Goal: Task Accomplishment & Management: Manage account settings

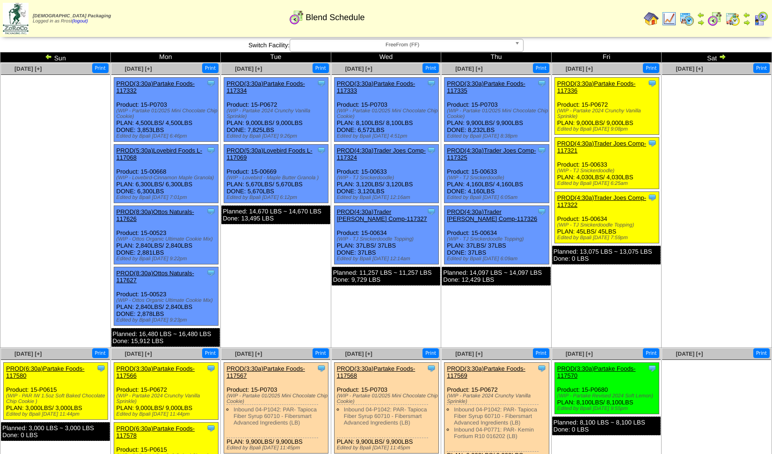
scroll to position [145, 0]
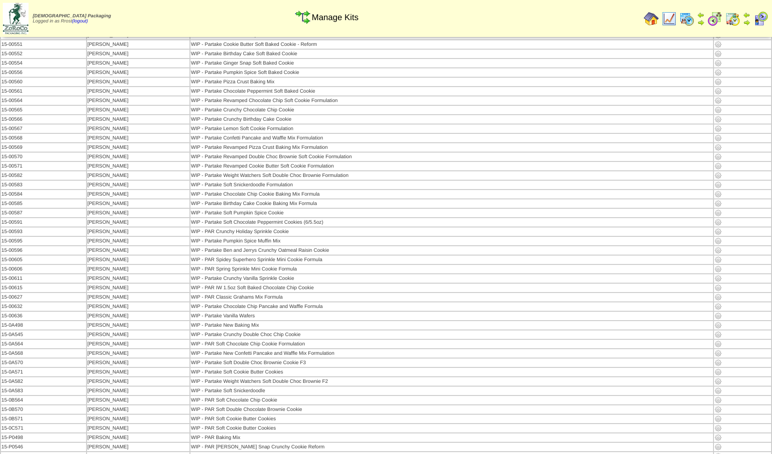
scroll to position [1833, 0]
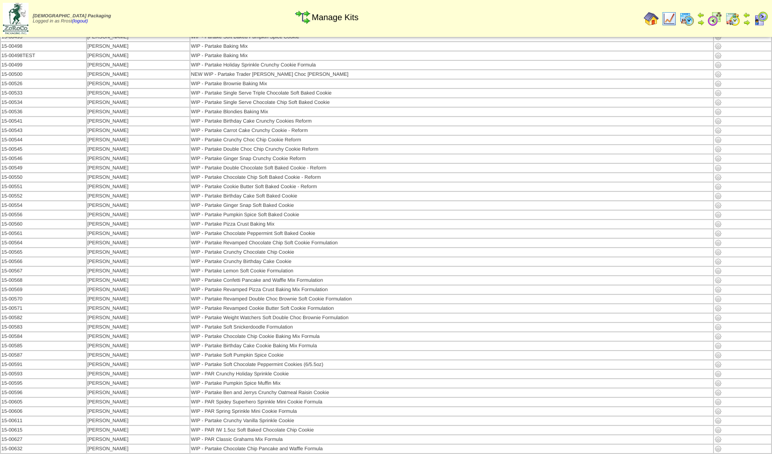
click at [669, 15] on img at bounding box center [668, 18] width 15 height 15
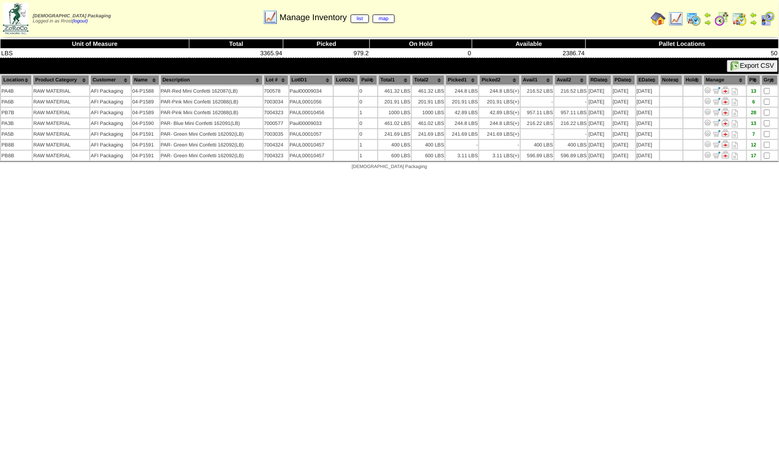
click at [659, 18] on img at bounding box center [658, 18] width 15 height 15
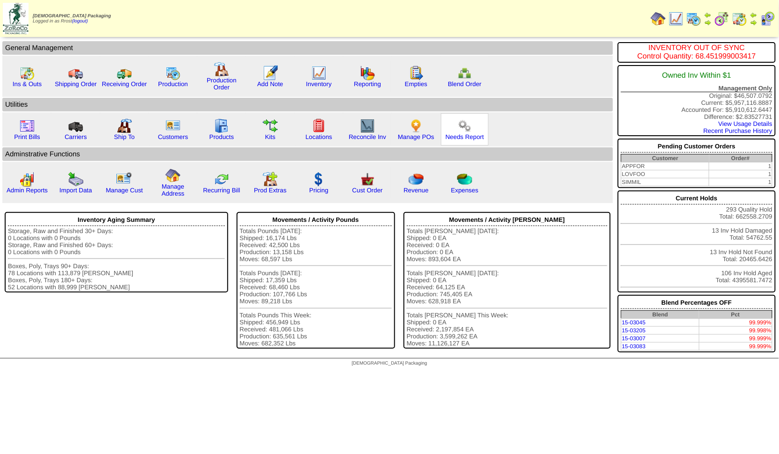
click at [461, 131] on img at bounding box center [464, 125] width 15 height 15
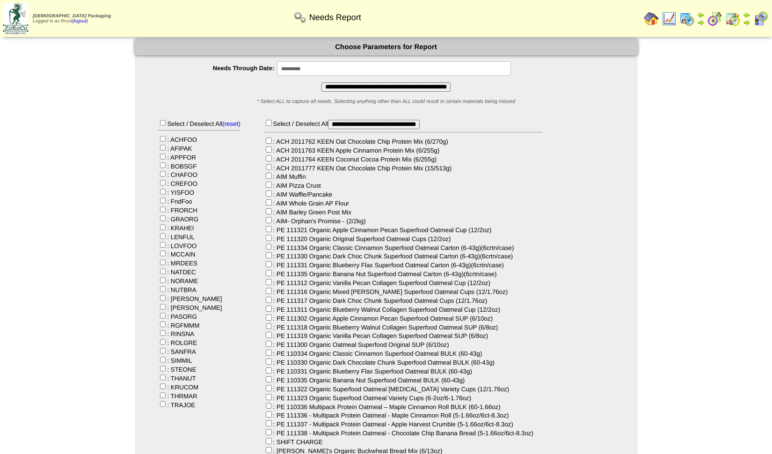
click at [341, 90] on input "**********" at bounding box center [385, 86] width 129 height 9
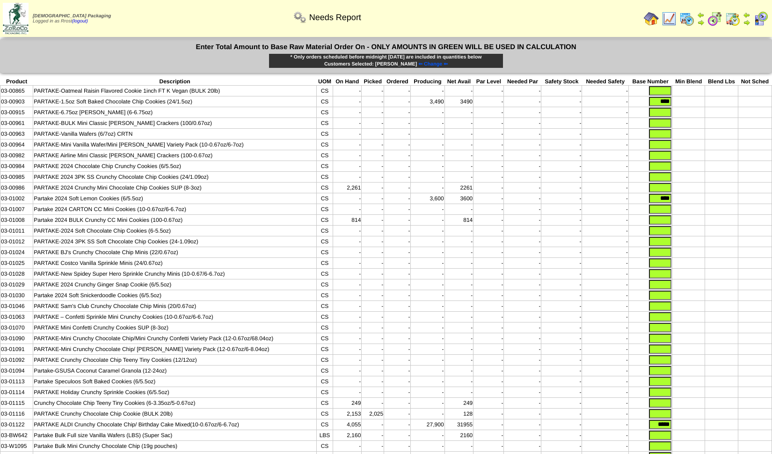
scroll to position [97, 0]
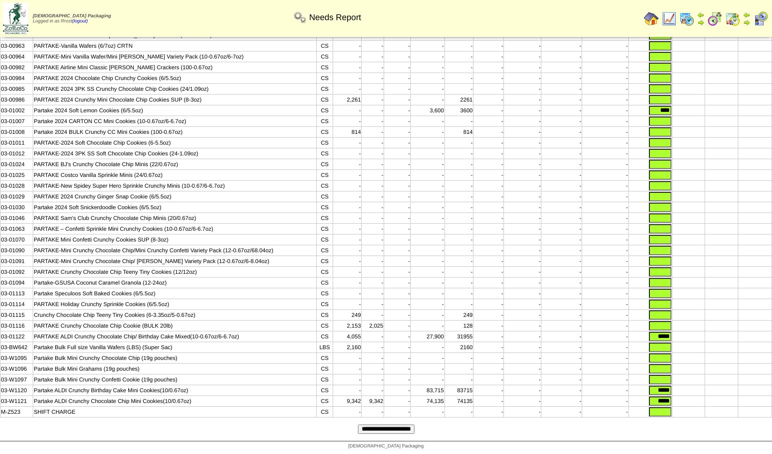
drag, startPoint x: 651, startPoint y: 334, endPoint x: 701, endPoint y: 334, distance: 50.1
click at [701, 334] on tr "03-01122 PARTAKE ALDI Crunchy Chocolate Chip/ Birthday Cake Mixed(10-0.67oz/6-6…" at bounding box center [385, 336] width 771 height 11
click at [701, 334] on td at bounding box center [688, 336] width 33 height 11
drag, startPoint x: 652, startPoint y: 388, endPoint x: 682, endPoint y: 384, distance: 30.8
click at [682, 385] on tr "03-W1120 Partake ALDI Crunchy Birthday Cake Mini Cookies(10/0.67oz) CS - - - 83…" at bounding box center [385, 390] width 771 height 11
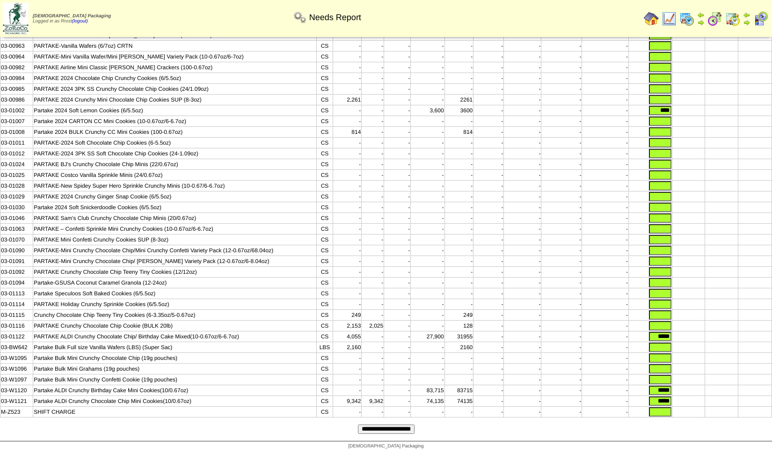
type input "*****"
drag, startPoint x: 651, startPoint y: 397, endPoint x: 712, endPoint y: 396, distance: 61.8
click at [712, 396] on tr "03-W1121 Partake ALDI Crunchy Chocolate Chip Mini Cookies(10/0.67oz) CS 9,342 9…" at bounding box center [385, 401] width 771 height 11
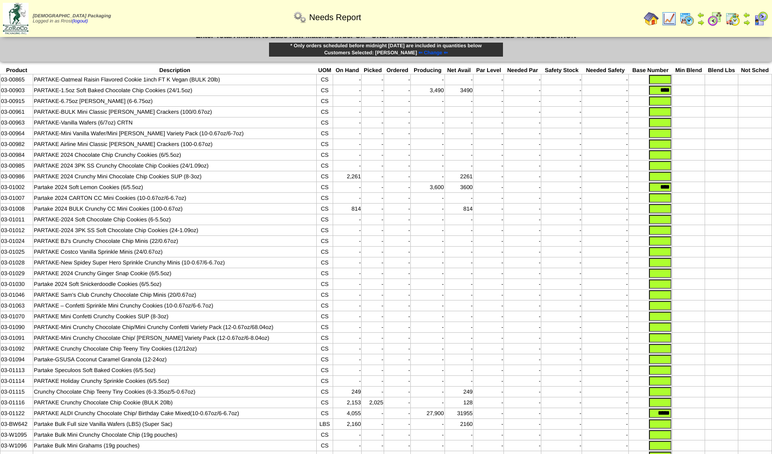
scroll to position [0, 0]
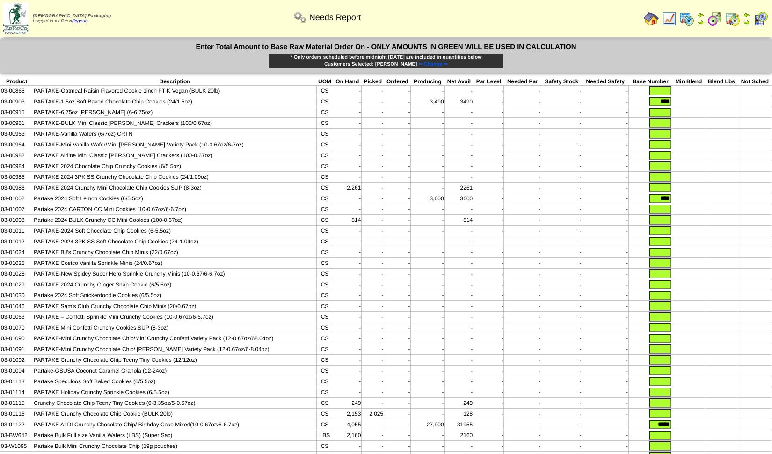
type input "*****"
drag, startPoint x: 654, startPoint y: 202, endPoint x: 740, endPoint y: 199, distance: 86.1
click at [707, 199] on tr "03-01002 Partake 2024 Soft Lemon Cookies (6/5.5oz) CS - - - 3,600 3600 - - - - …" at bounding box center [385, 198] width 771 height 11
drag, startPoint x: 651, startPoint y: 101, endPoint x: 779, endPoint y: 101, distance: 128.2
click at [772, 101] on html "Zoroco Packaging Logged in as Rrost (logout) Print All" at bounding box center [386, 271] width 772 height 542
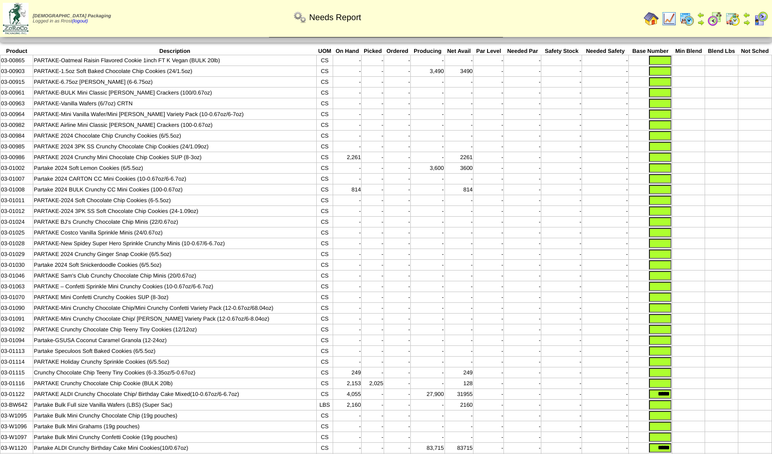
scroll to position [97, 0]
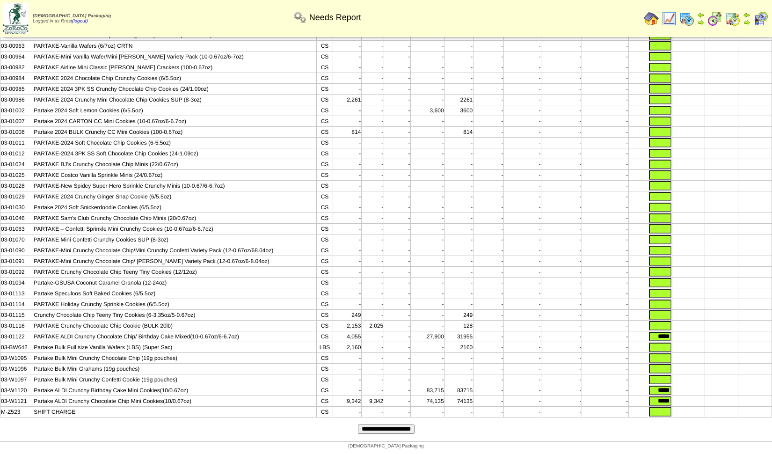
click at [395, 425] on input "**********" at bounding box center [386, 428] width 57 height 9
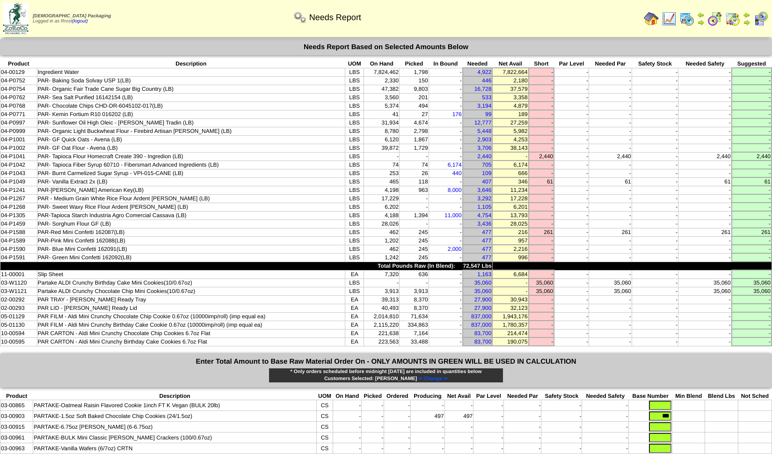
drag, startPoint x: 415, startPoint y: 232, endPoint x: 418, endPoint y: 237, distance: 5.2
click at [418, 236] on td "245" at bounding box center [413, 232] width 29 height 8
click at [413, 234] on td "245" at bounding box center [413, 232] width 29 height 8
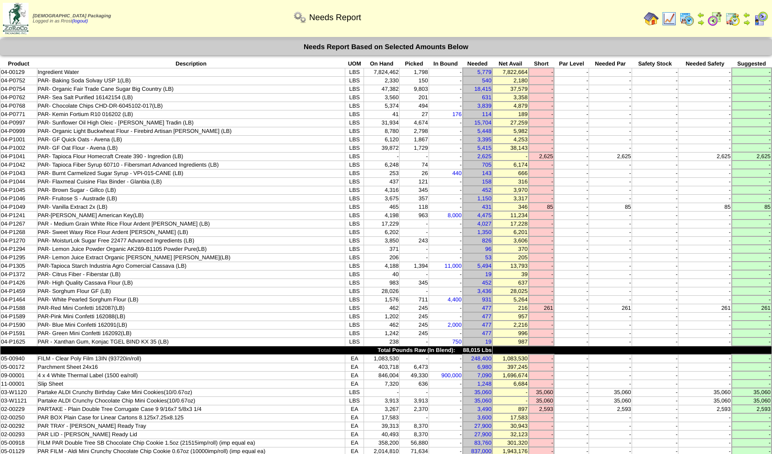
click at [689, 21] on img at bounding box center [686, 18] width 15 height 15
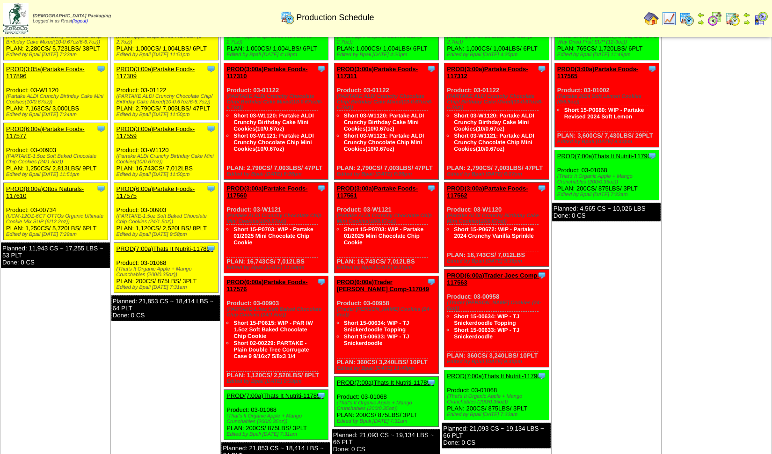
scroll to position [415, 0]
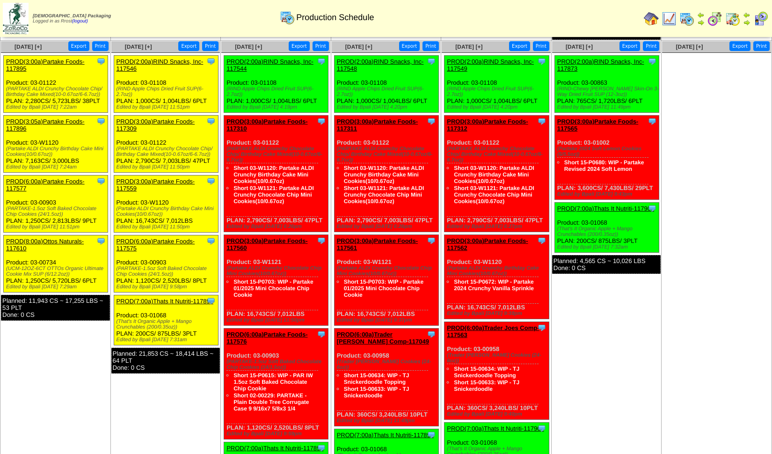
click at [272, 122] on link "PROD(3:00a)Partake Foods-117310" at bounding box center [266, 125] width 81 height 14
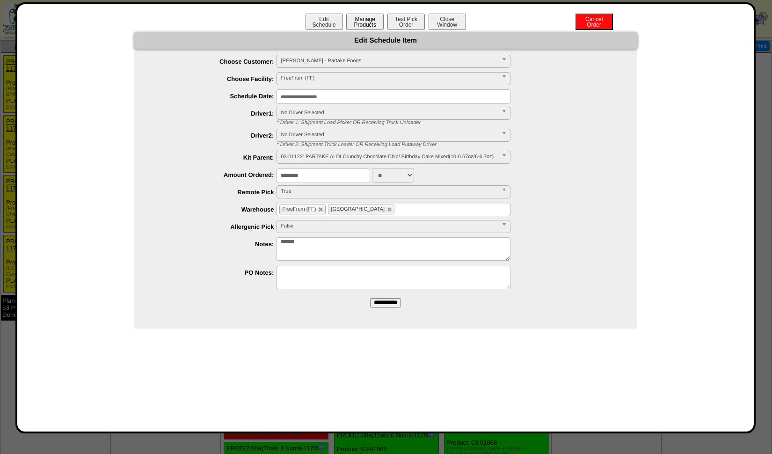
click at [376, 20] on button "Manage Products" at bounding box center [364, 22] width 37 height 16
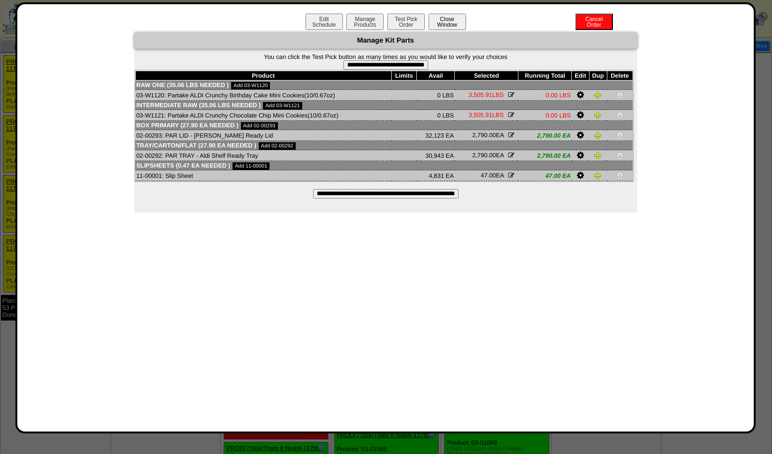
click at [444, 17] on button "Close Window" at bounding box center [446, 22] width 37 height 16
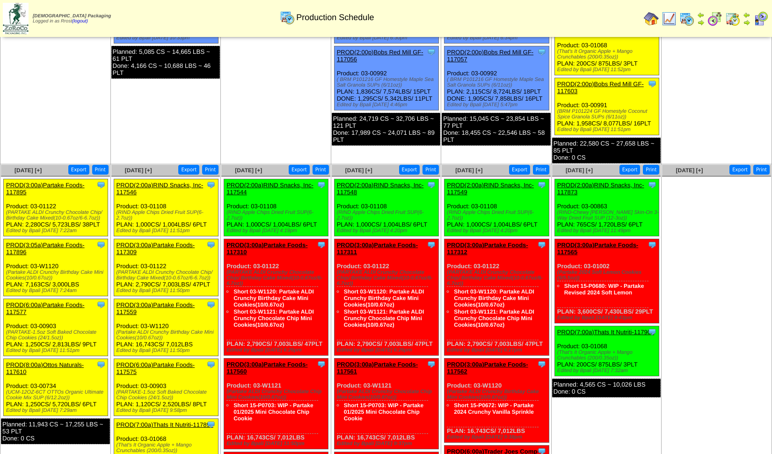
scroll to position [312, 0]
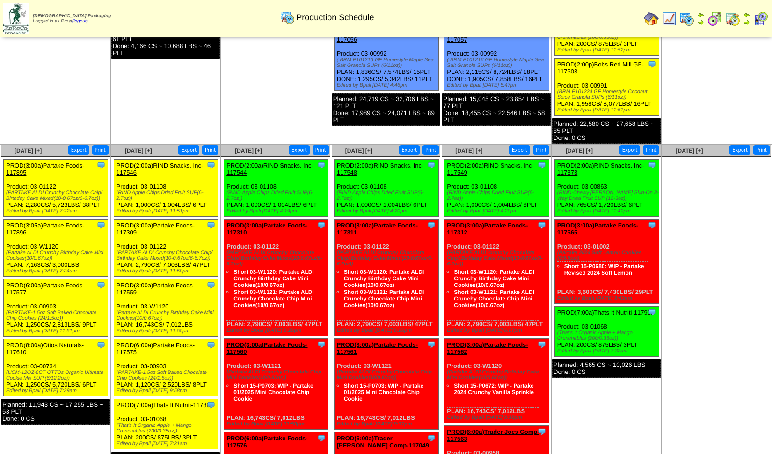
click at [271, 225] on link "PROD(3:00a)Partake Foods-117310" at bounding box center [266, 229] width 81 height 14
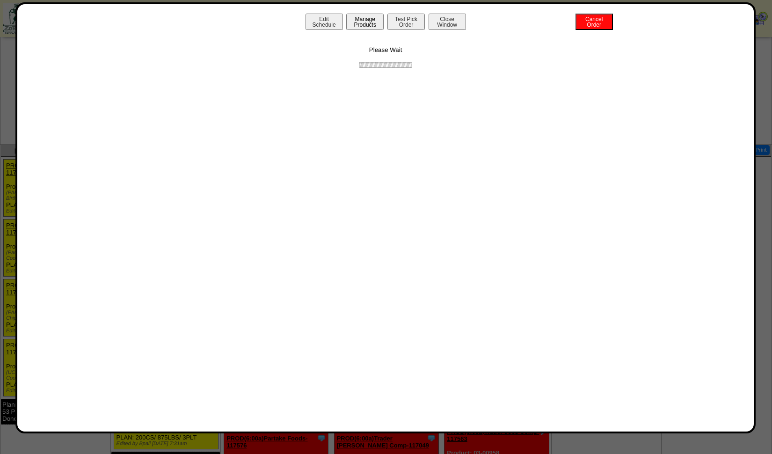
click at [361, 24] on button "Manage Products" at bounding box center [364, 22] width 37 height 16
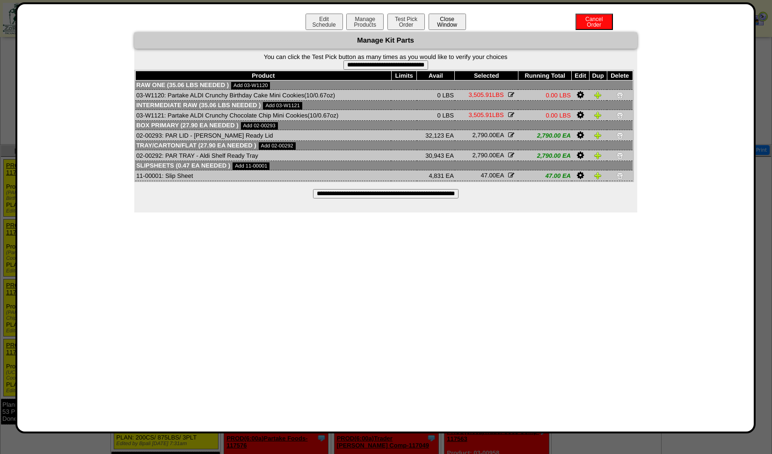
click at [441, 24] on button "Close Window" at bounding box center [446, 22] width 37 height 16
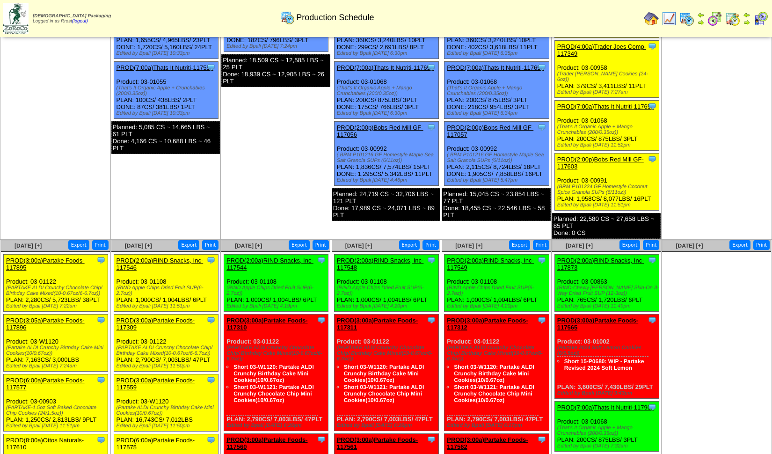
scroll to position [415, 0]
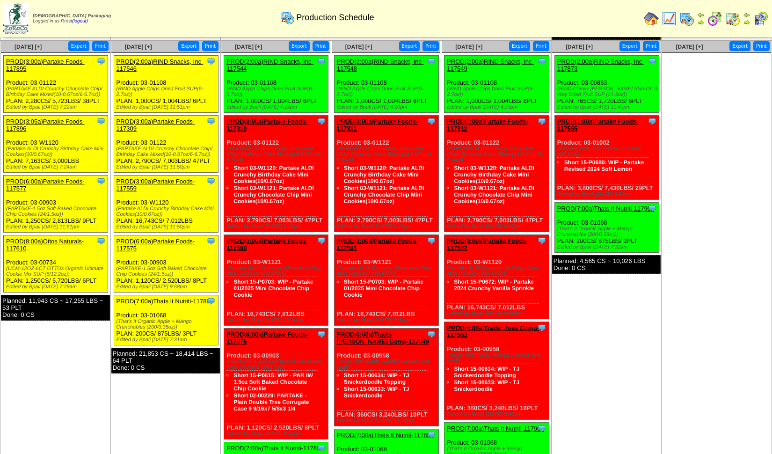
click at [669, 15] on img at bounding box center [668, 18] width 15 height 15
click at [653, 22] on img at bounding box center [651, 18] width 15 height 15
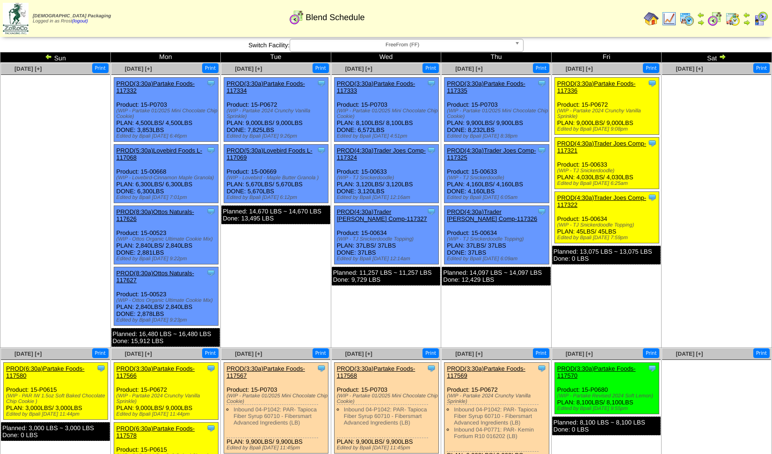
click at [688, 19] on img at bounding box center [686, 18] width 15 height 15
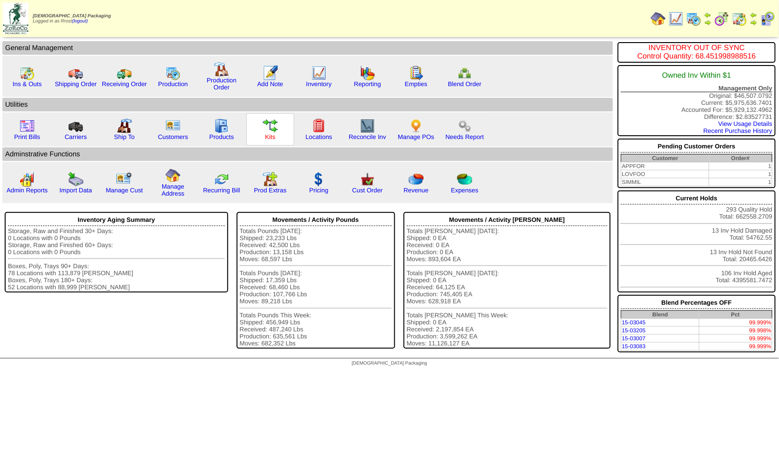
click at [265, 134] on link "Kits" at bounding box center [270, 136] width 10 height 7
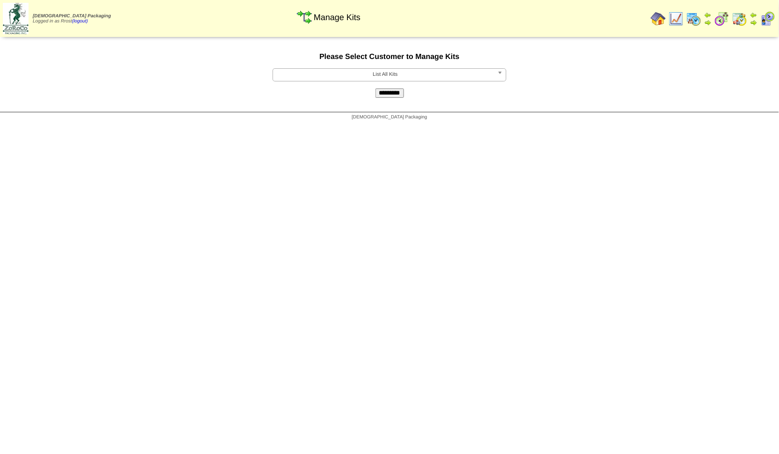
click at [325, 74] on span "List All Kits" at bounding box center [385, 74] width 217 height 11
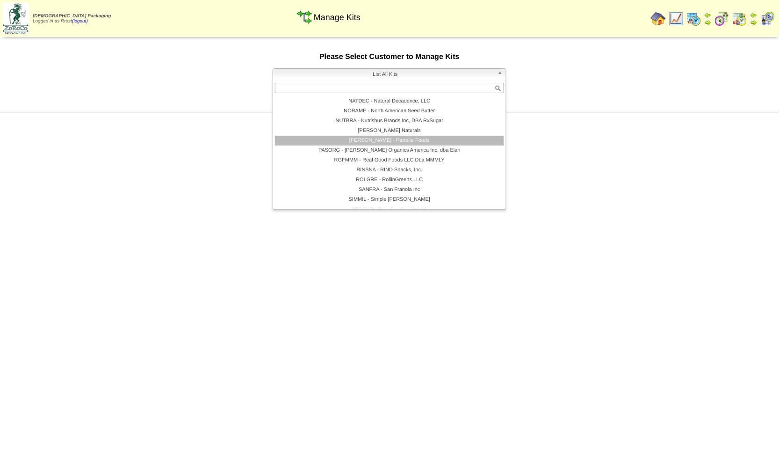
scroll to position [104, 0]
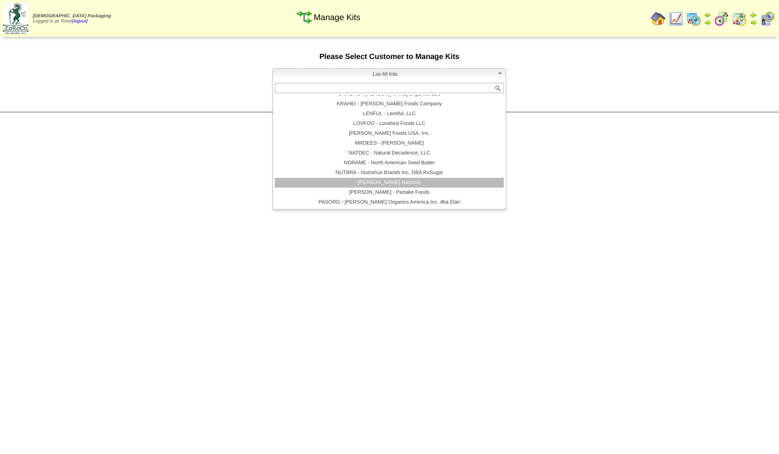
click at [408, 186] on li "OTTONA - Ottos Naturals" at bounding box center [389, 183] width 229 height 10
click at [377, 70] on span "OTTONA - Ottos Naturals" at bounding box center [385, 74] width 217 height 11
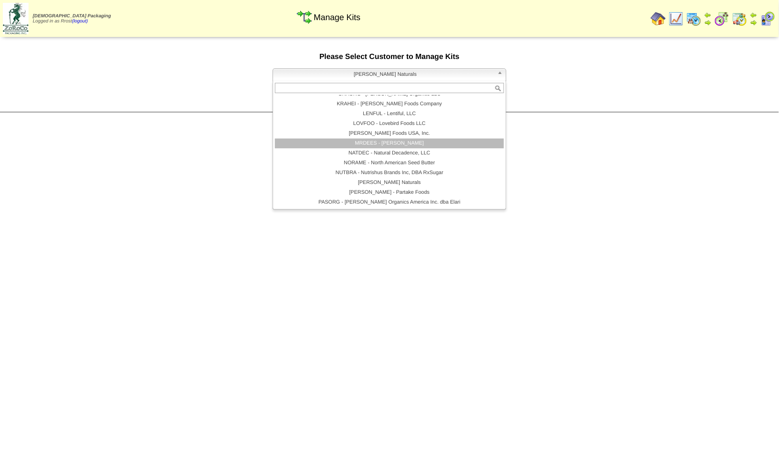
scroll to position [98, 0]
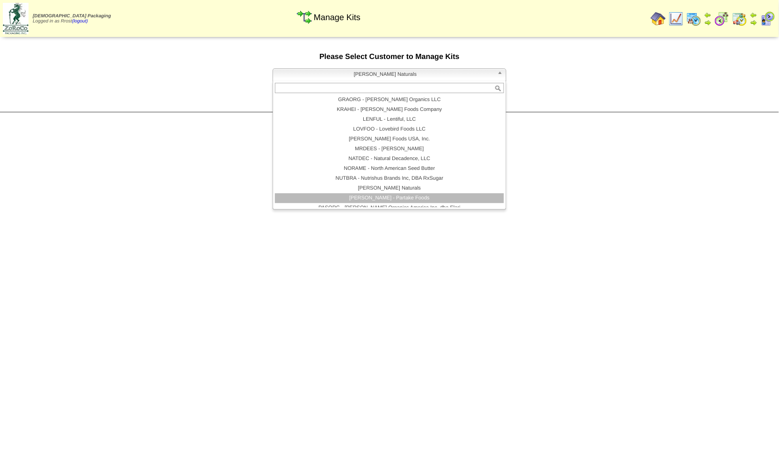
click at [391, 199] on li "PARTAK - Partake Foods" at bounding box center [389, 198] width 229 height 10
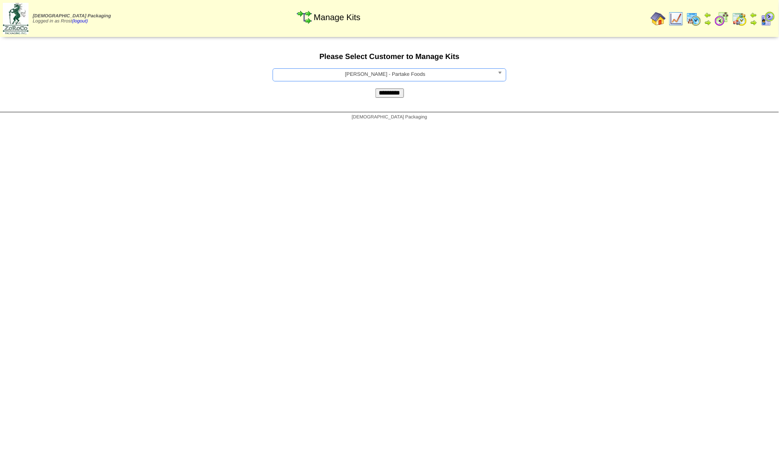
click at [385, 94] on input "*********" at bounding box center [390, 92] width 29 height 9
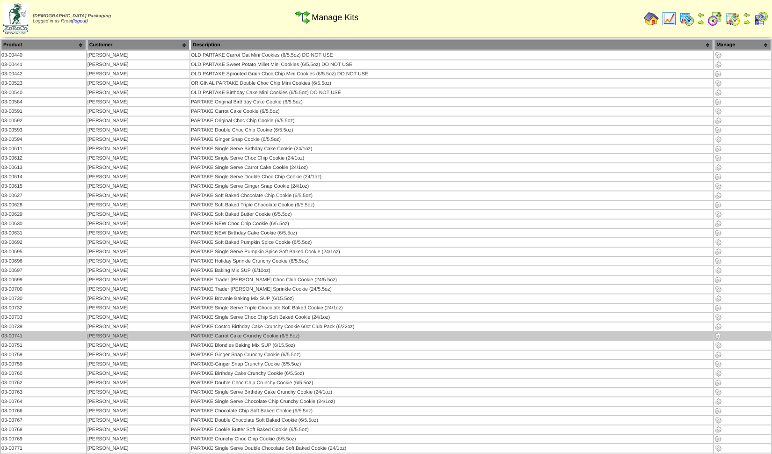
scroll to position [2332, 0]
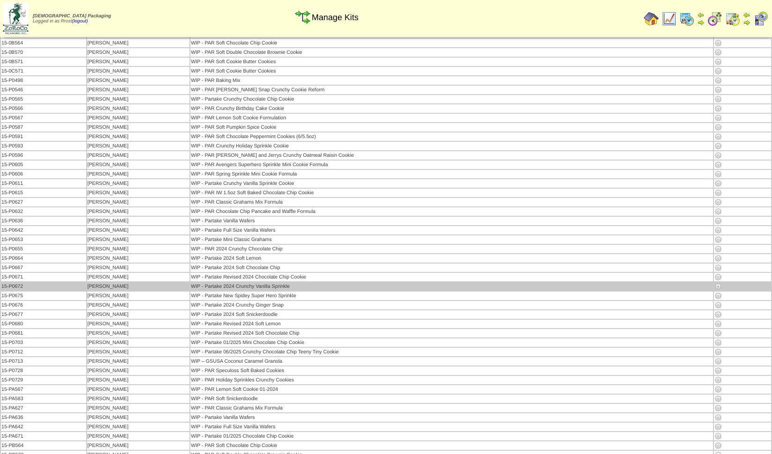
click at [717, 283] on img at bounding box center [717, 286] width 7 height 7
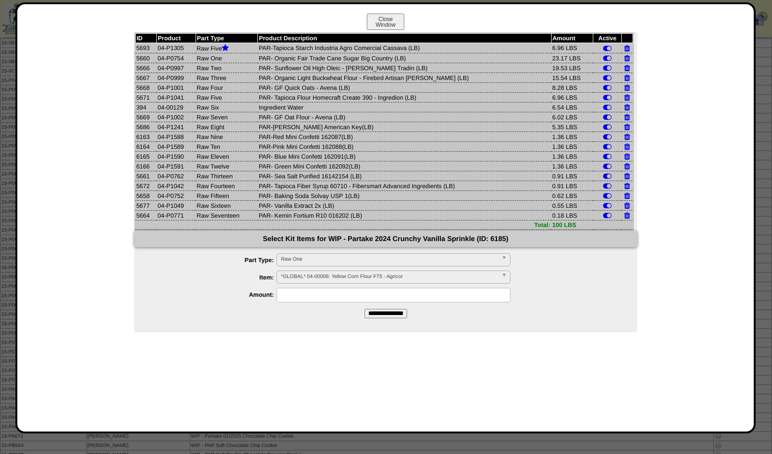
drag, startPoint x: 545, startPoint y: 162, endPoint x: 573, endPoint y: 146, distance: 32.4
click at [573, 146] on tbody "ID Product Part Type Product Description Amount Active 5693 04-P1305 Raw Five P…" at bounding box center [383, 132] width 497 height 196
drag, startPoint x: 548, startPoint y: 136, endPoint x: 570, endPoint y: 163, distance: 34.9
click at [570, 163] on tbody "ID Product Part Type Product Description Amount Active 5693 04-P1305 Raw Five P…" at bounding box center [383, 132] width 497 height 196
click at [578, 161] on td "1.36 LBS" at bounding box center [572, 166] width 42 height 10
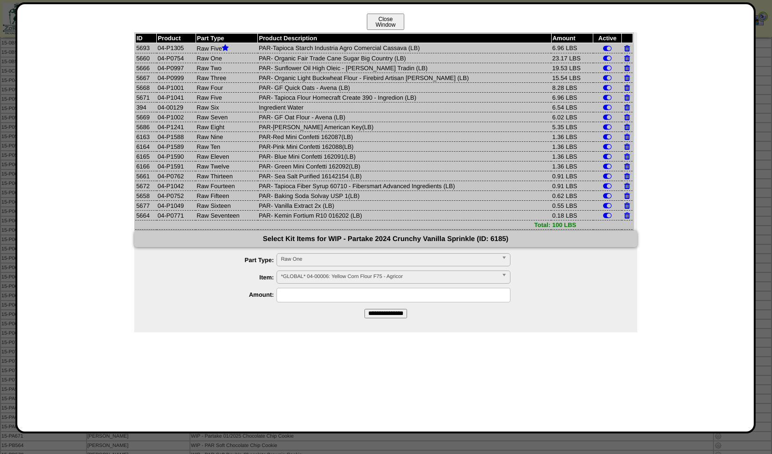
click at [386, 22] on button "Close Window" at bounding box center [385, 22] width 37 height 16
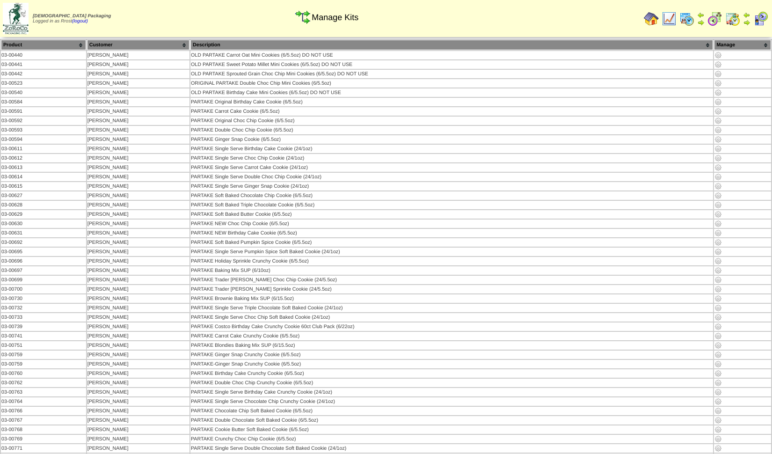
click at [683, 19] on img at bounding box center [686, 18] width 15 height 15
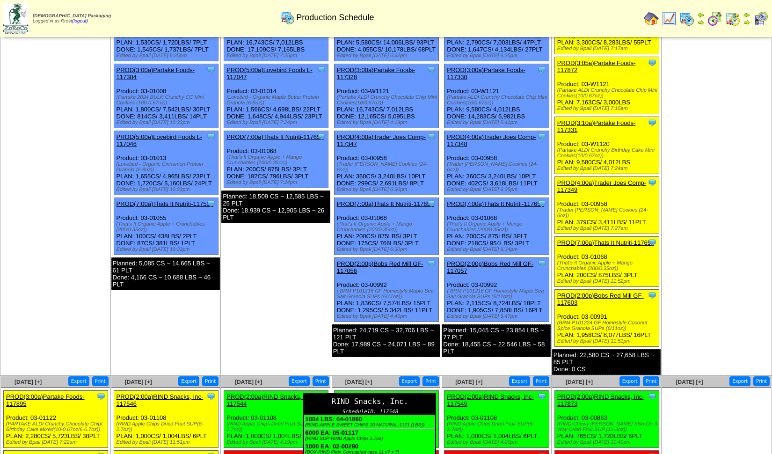
scroll to position [312, 0]
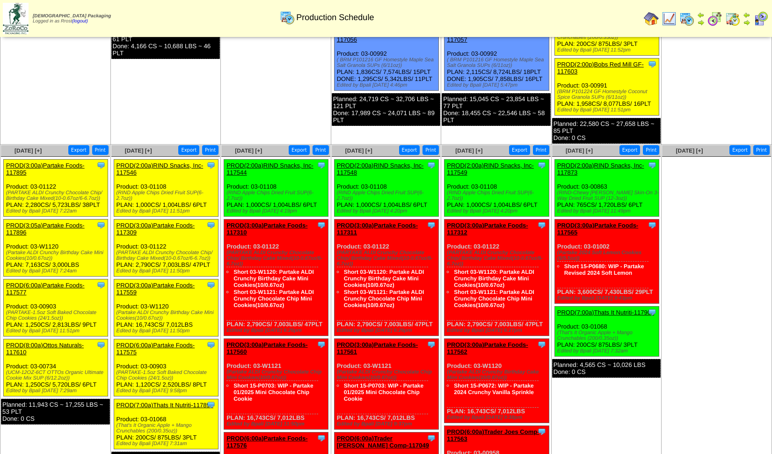
click at [244, 227] on link "PROD(3:00a)Partake Foods-117310" at bounding box center [266, 229] width 81 height 14
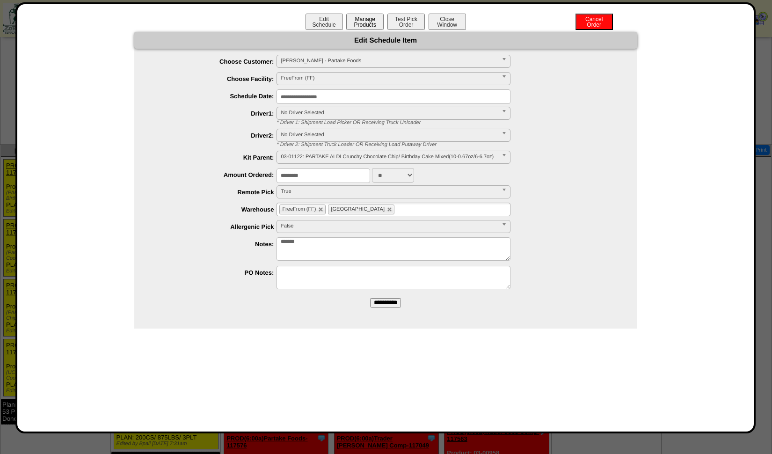
click at [365, 22] on button "Manage Products" at bounding box center [364, 22] width 37 height 16
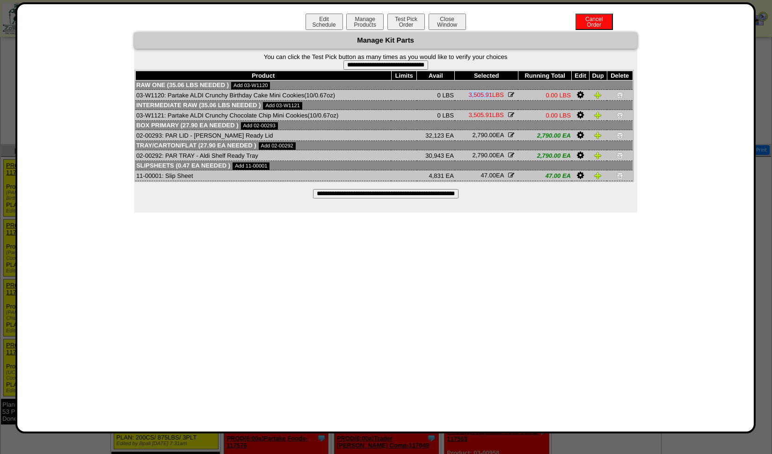
drag, startPoint x: 469, startPoint y: 96, endPoint x: 491, endPoint y: 95, distance: 22.5
click at [491, 95] on span "3,505.91" at bounding box center [480, 94] width 24 height 7
click at [359, 298] on div "**********" at bounding box center [386, 218] width 718 height 408
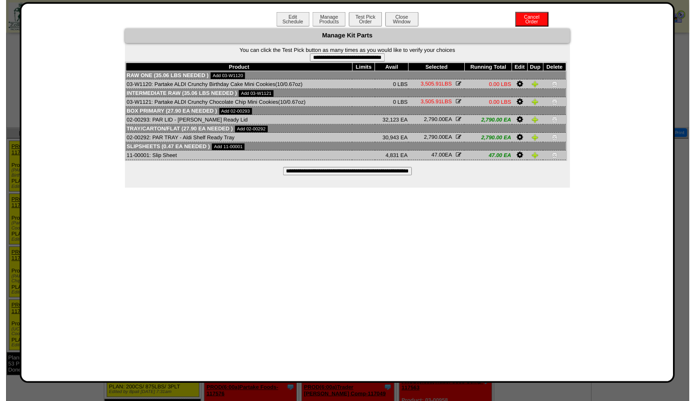
scroll to position [136, 0]
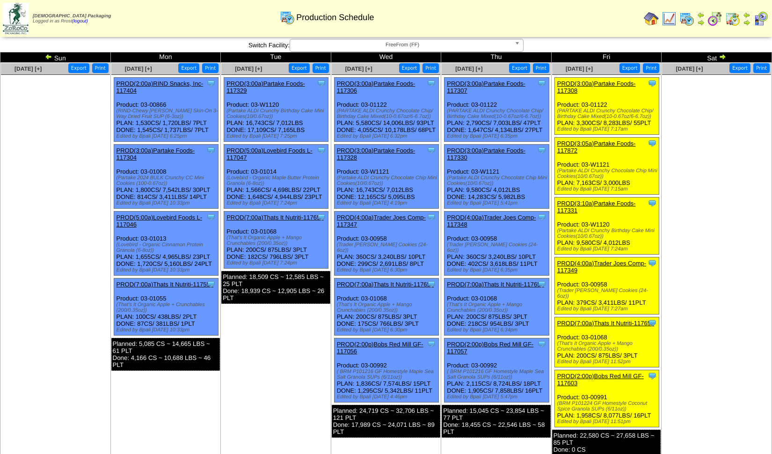
click at [583, 80] on link "PROD(3:00a)Partake Foods-117308" at bounding box center [596, 87] width 79 height 14
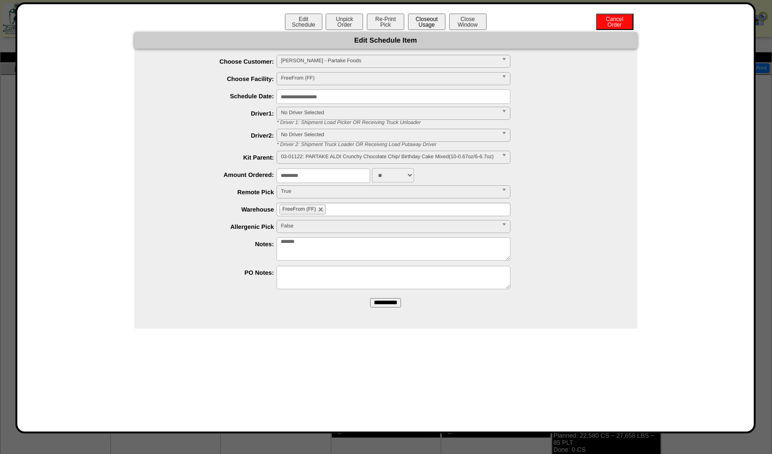
click at [428, 22] on button "Closeout Usage" at bounding box center [426, 22] width 37 height 16
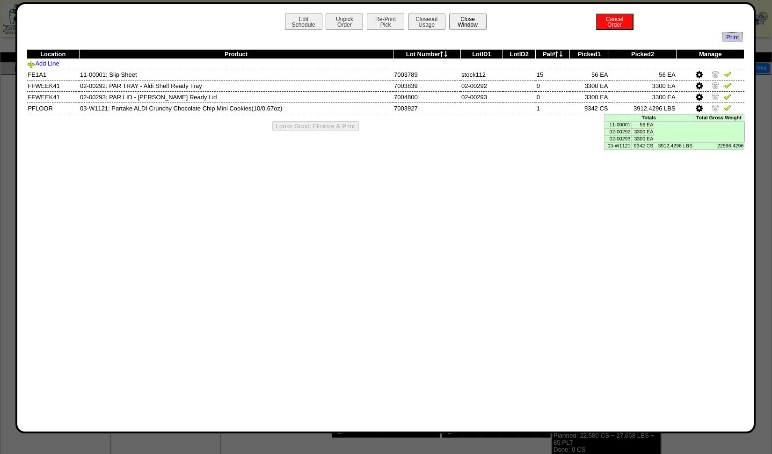
click at [468, 19] on button "Close Window" at bounding box center [467, 22] width 37 height 16
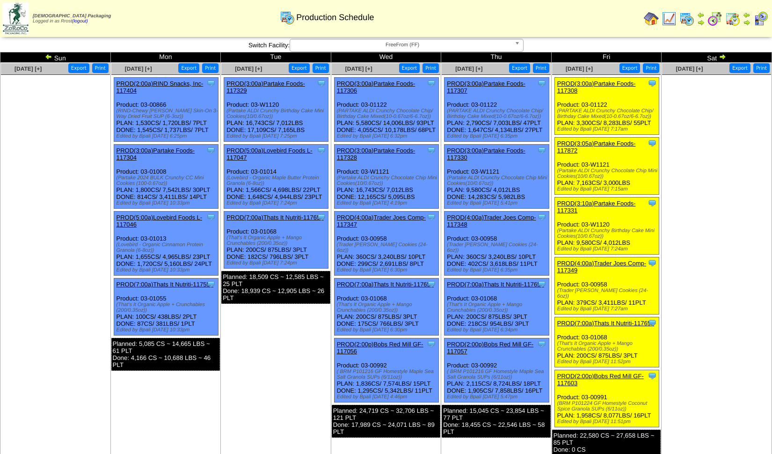
click at [714, 19] on img at bounding box center [714, 18] width 15 height 15
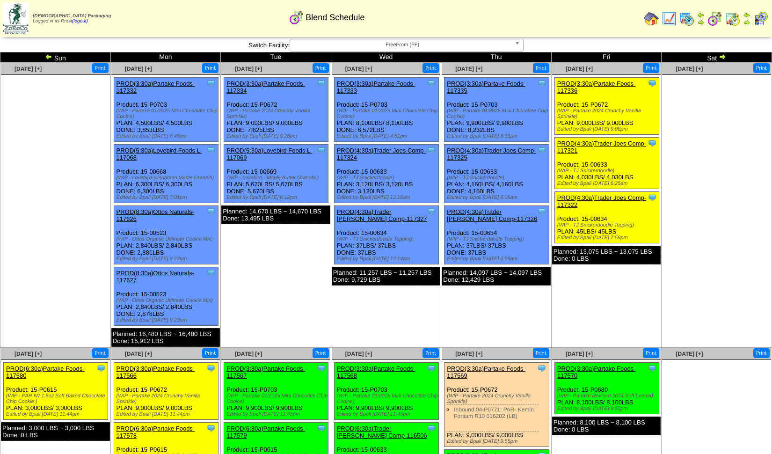
click at [598, 80] on link "PROD(3:30a)Partake Foods-117336" at bounding box center [596, 87] width 79 height 14
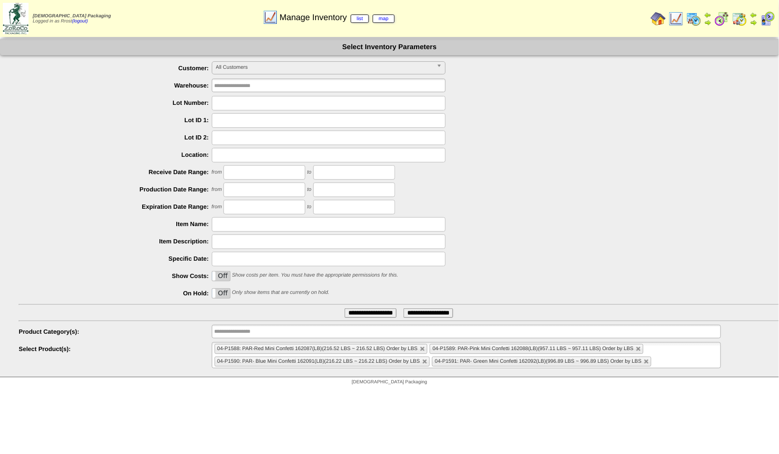
click at [353, 310] on input "**********" at bounding box center [371, 312] width 52 height 9
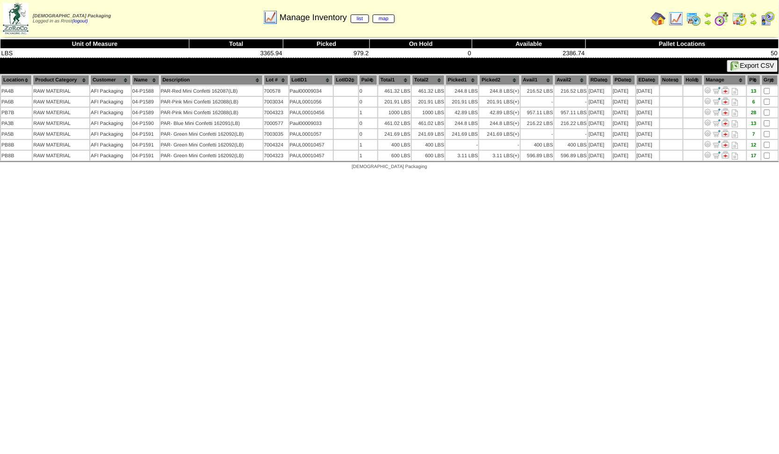
click at [659, 13] on img at bounding box center [658, 18] width 15 height 15
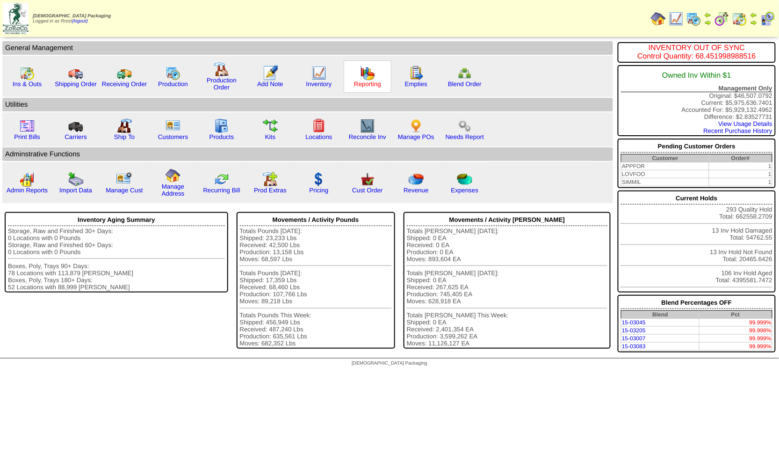
click at [359, 80] on link "Reporting" at bounding box center [367, 83] width 27 height 7
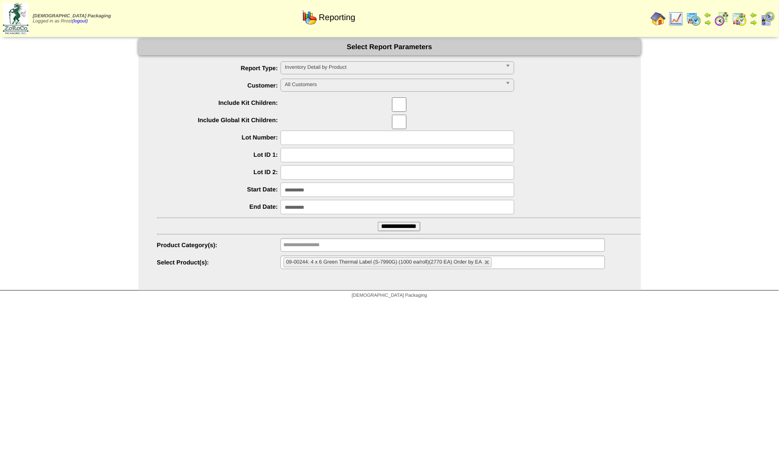
click at [325, 64] on span "Inventory Detail by Product" at bounding box center [393, 67] width 217 height 11
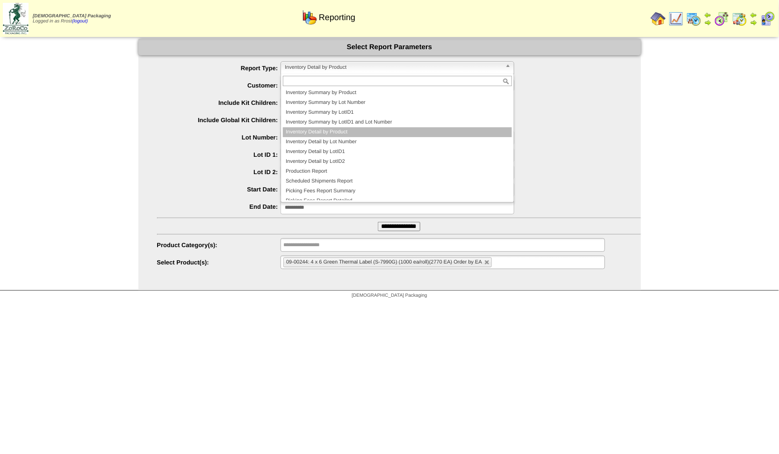
click at [348, 130] on li "Inventory Detail by Product" at bounding box center [397, 132] width 229 height 10
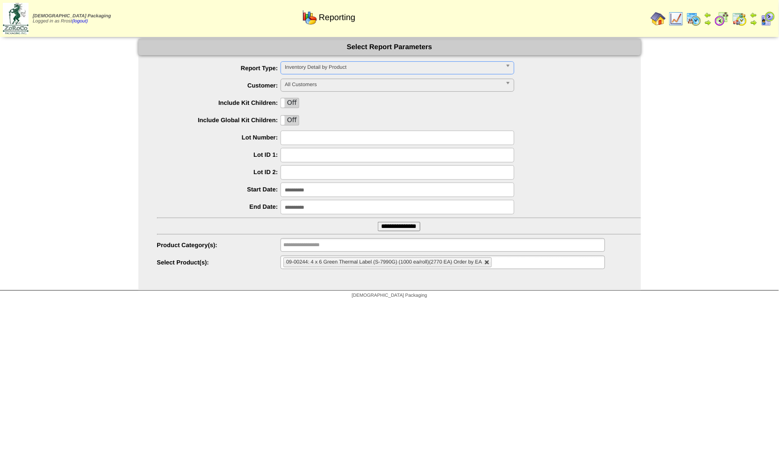
click at [485, 261] on link at bounding box center [488, 263] width 6 height 6
type input "**********"
click at [437, 263] on ul "**********" at bounding box center [443, 262] width 324 height 14
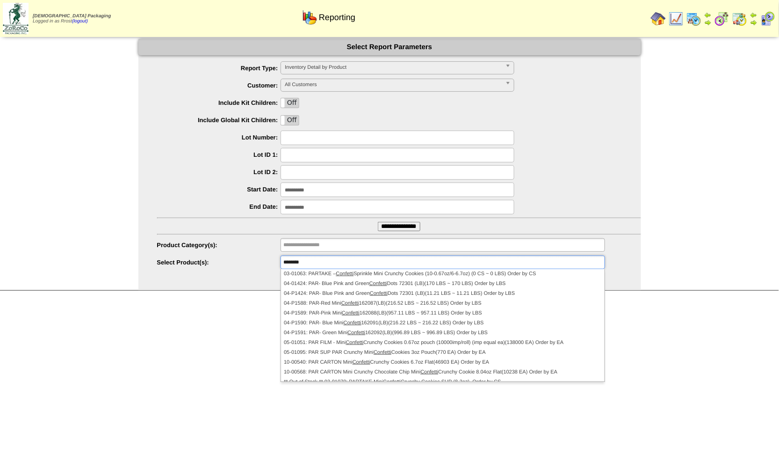
type input "**********"
click at [554, 202] on div "**********" at bounding box center [399, 207] width 484 height 15
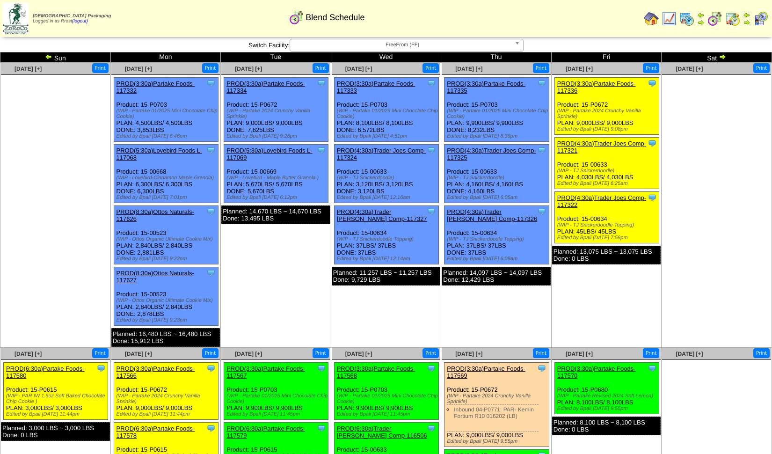
click at [687, 17] on img at bounding box center [686, 18] width 15 height 15
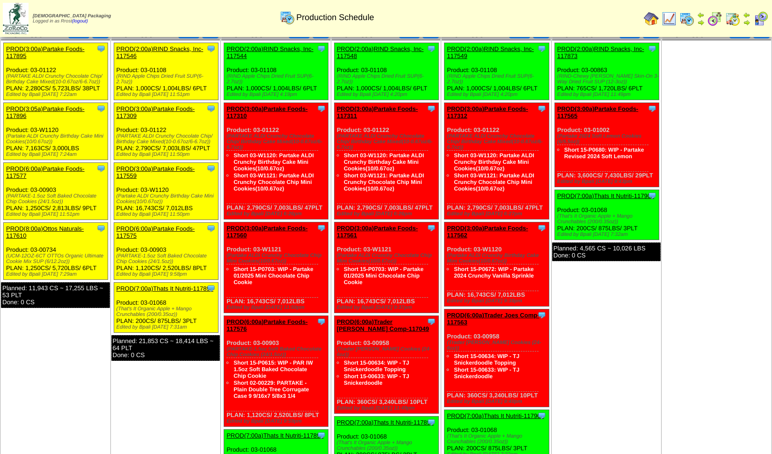
scroll to position [415, 0]
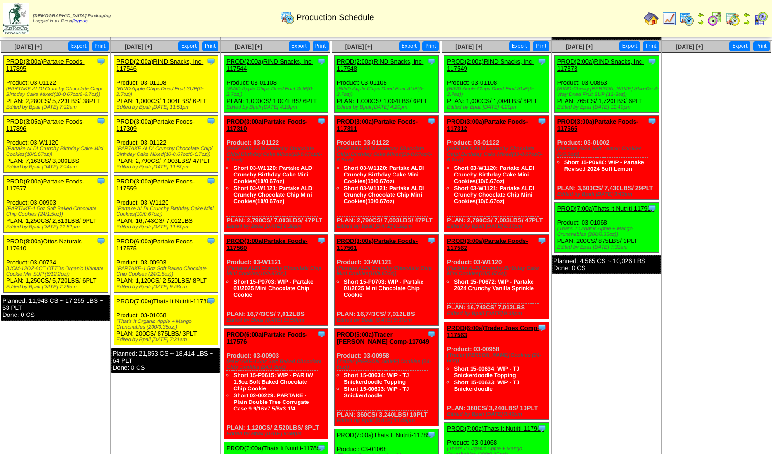
click at [484, 235] on div "Clone Item PROD(3:00a)Partake Foods-117562 Partake Foods ScheduleID: 117562 701…" at bounding box center [496, 277] width 104 height 84
click at [480, 238] on link "PROD(3:00a)Partake Foods-117562" at bounding box center [487, 244] width 81 height 14
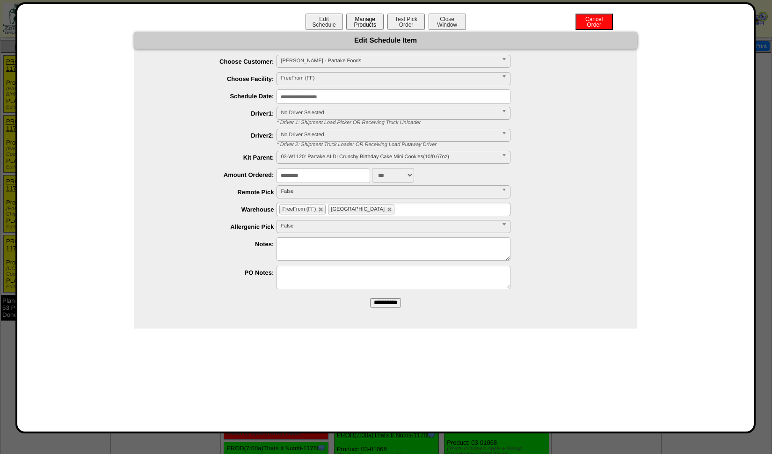
click at [373, 21] on button "Manage Products" at bounding box center [364, 22] width 37 height 16
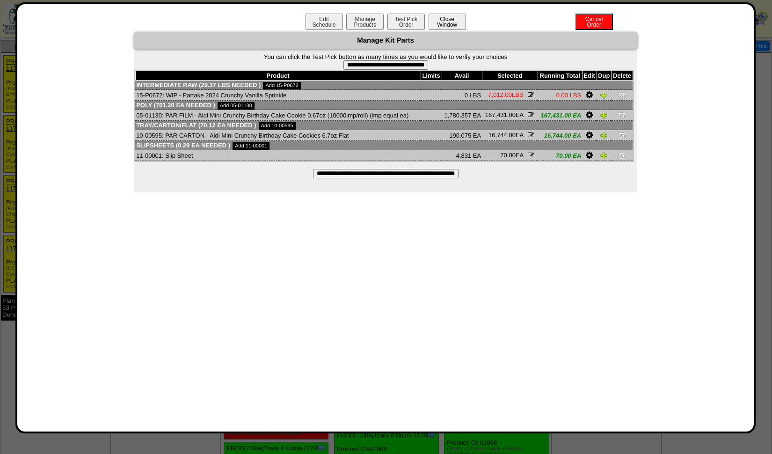
click at [453, 19] on button "Close Window" at bounding box center [446, 22] width 37 height 16
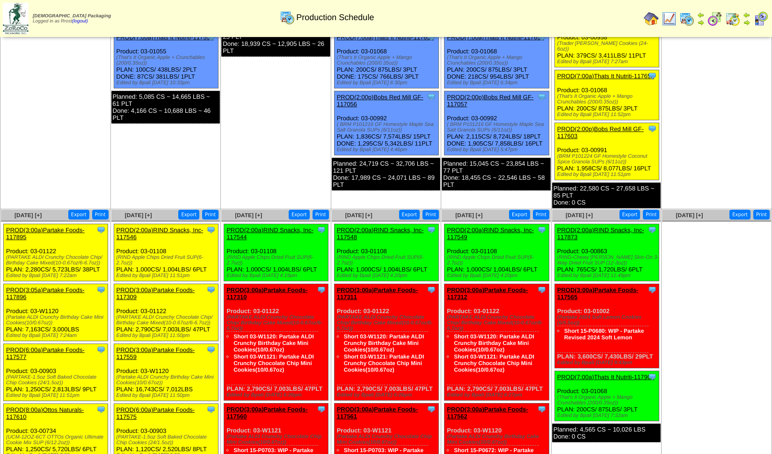
scroll to position [260, 0]
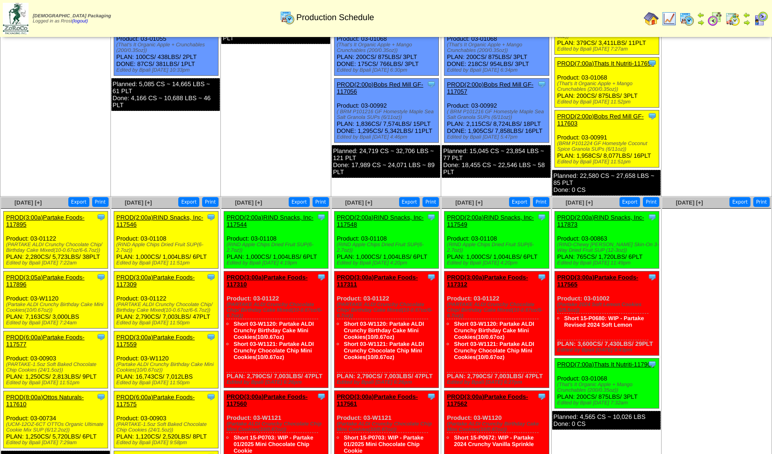
click at [37, 219] on link "PROD(3:00a)Partake Foods-117895" at bounding box center [45, 221] width 79 height 14
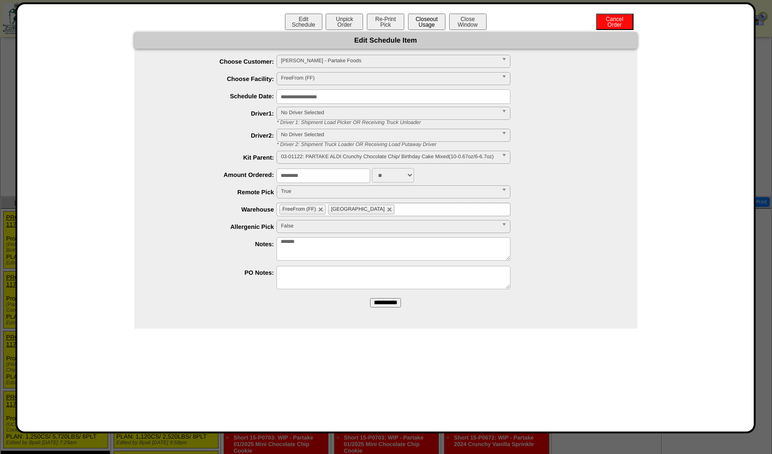
click at [418, 23] on button "Closeout Usage" at bounding box center [426, 22] width 37 height 16
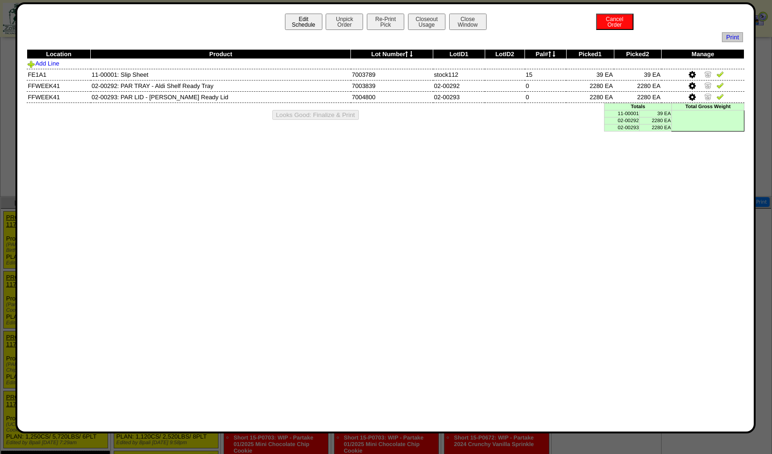
click at [308, 22] on button "Edit Schedule" at bounding box center [303, 22] width 37 height 16
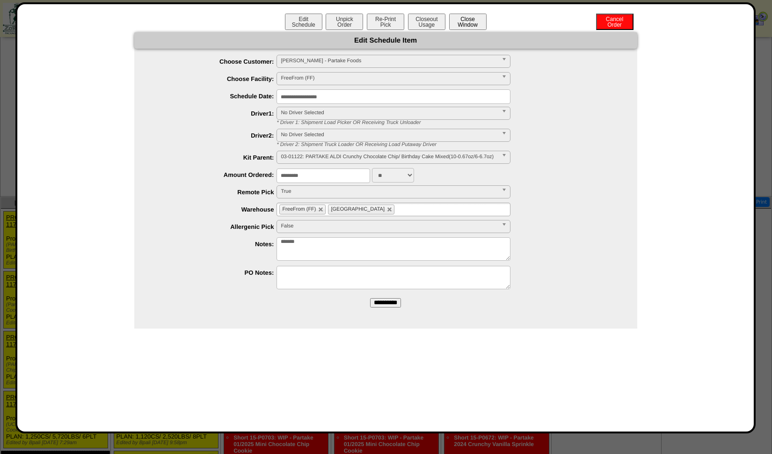
click at [459, 20] on button "Close Window" at bounding box center [467, 22] width 37 height 16
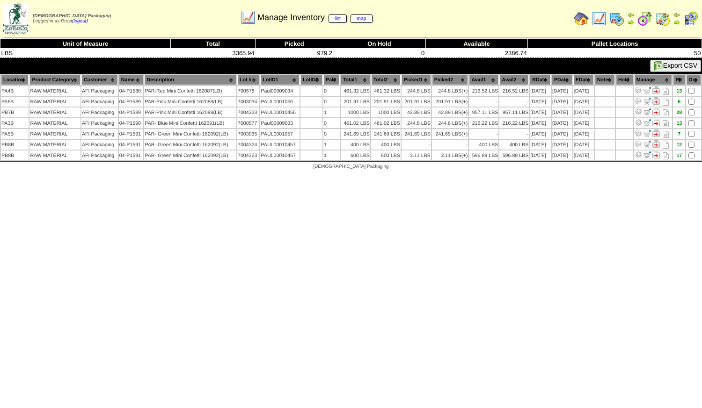
click at [420, 174] on html "Zoroco Packaging Logged in as Rrost (logout) Print All" at bounding box center [351, 87] width 702 height 174
click at [439, 174] on html "Zoroco Packaging Logged in as Rrost (logout) Print All" at bounding box center [351, 87] width 702 height 174
click at [598, 21] on img at bounding box center [598, 18] width 15 height 15
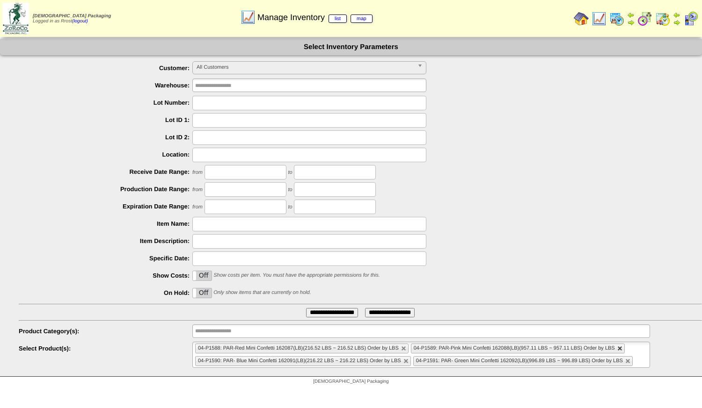
click at [618, 351] on link at bounding box center [620, 349] width 6 height 6
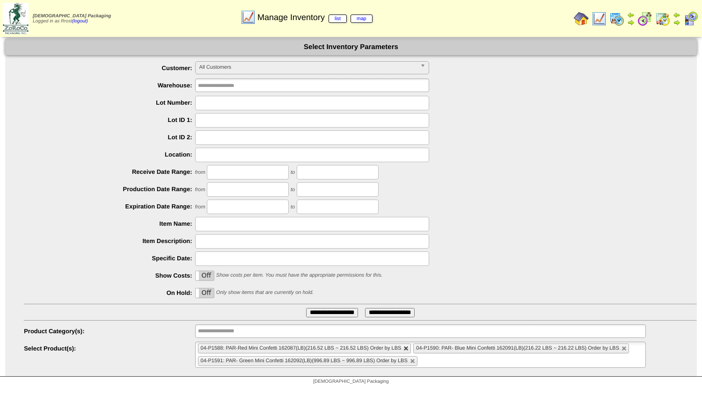
click at [405, 349] on link at bounding box center [406, 349] width 6 height 6
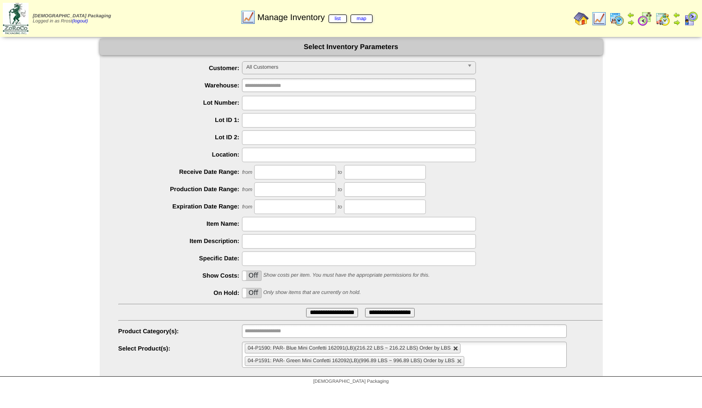
click at [456, 348] on link at bounding box center [456, 349] width 6 height 6
click at [460, 350] on link at bounding box center [460, 349] width 6 height 6
type input "**********"
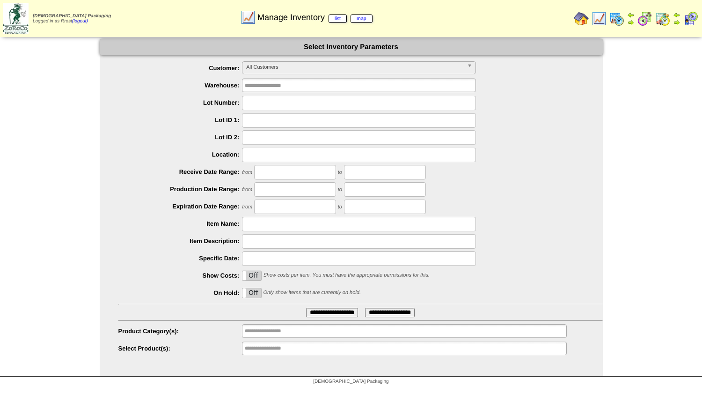
click at [268, 97] on input "text" at bounding box center [359, 103] width 234 height 15
type input "******"
click at [333, 317] on input "**********" at bounding box center [332, 312] width 52 height 9
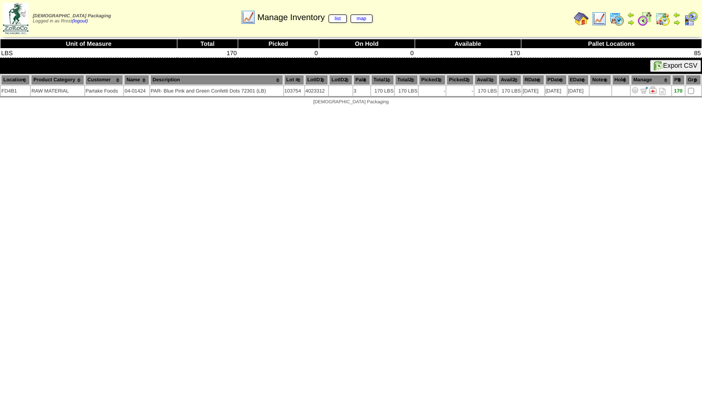
click at [603, 20] on img at bounding box center [598, 18] width 15 height 15
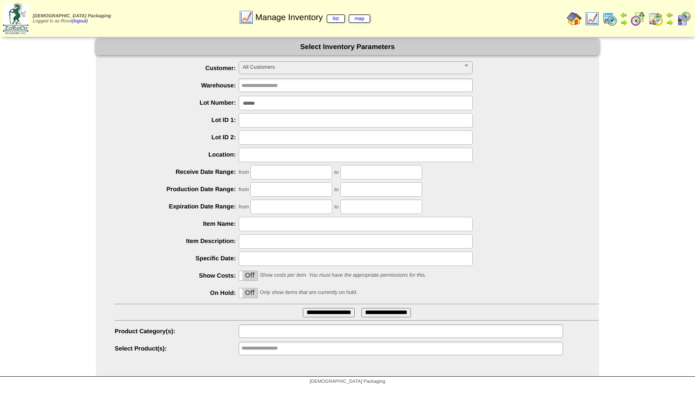
click at [297, 331] on input "text" at bounding box center [271, 332] width 60 height 12
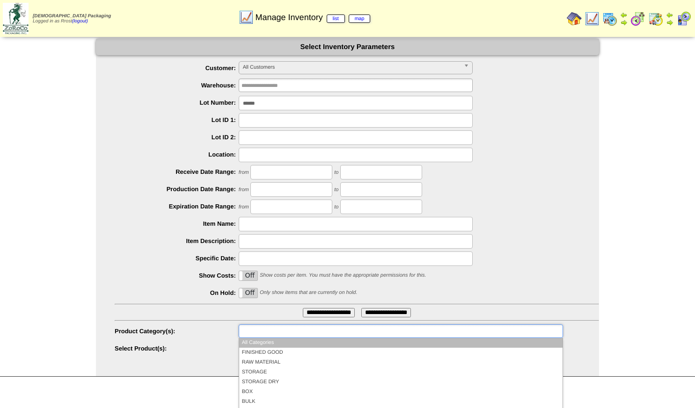
click at [196, 333] on label "Product Category(s):" at bounding box center [177, 331] width 124 height 7
type input "**********"
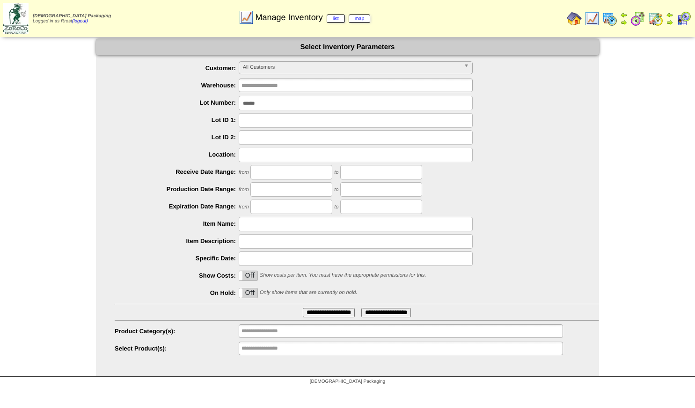
click at [268, 348] on input "**********" at bounding box center [271, 349] width 60 height 12
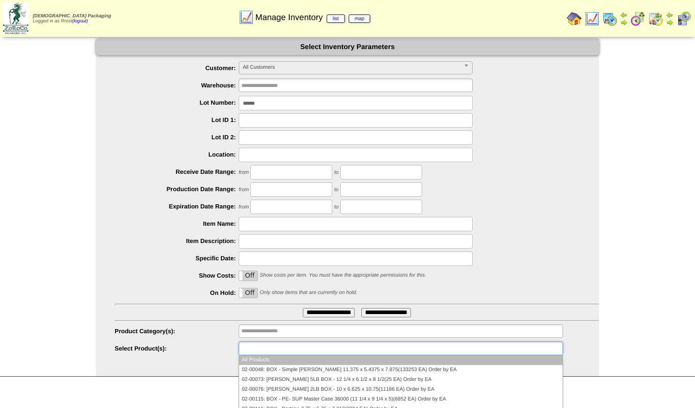
click at [188, 343] on div "**********" at bounding box center [357, 349] width 484 height 15
type input "**********"
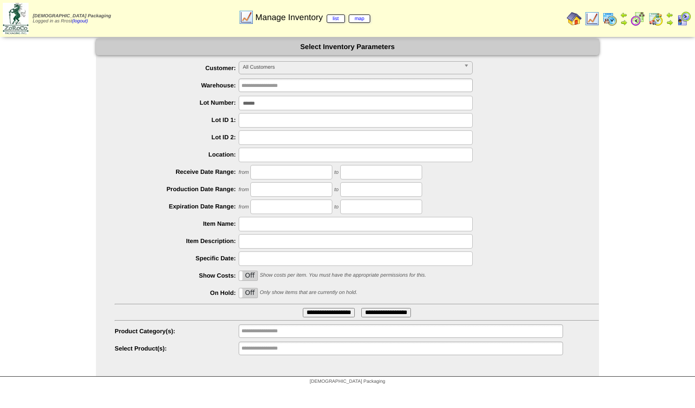
drag, startPoint x: 285, startPoint y: 102, endPoint x: 220, endPoint y: 125, distance: 69.3
click at [220, 125] on ul "**********" at bounding box center [347, 208] width 503 height 295
click at [276, 351] on input "**********" at bounding box center [271, 349] width 60 height 12
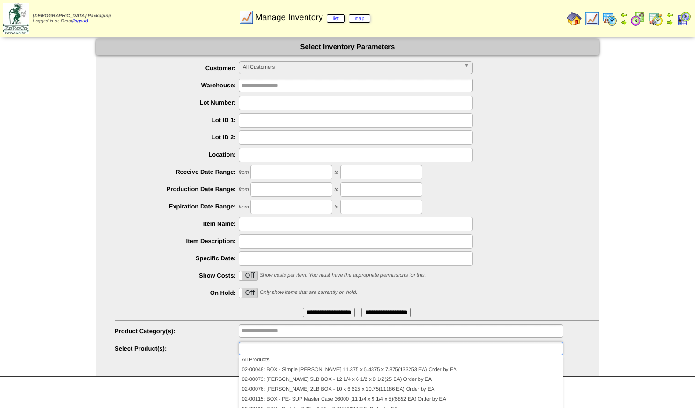
click at [258, 346] on ul at bounding box center [401, 349] width 324 height 14
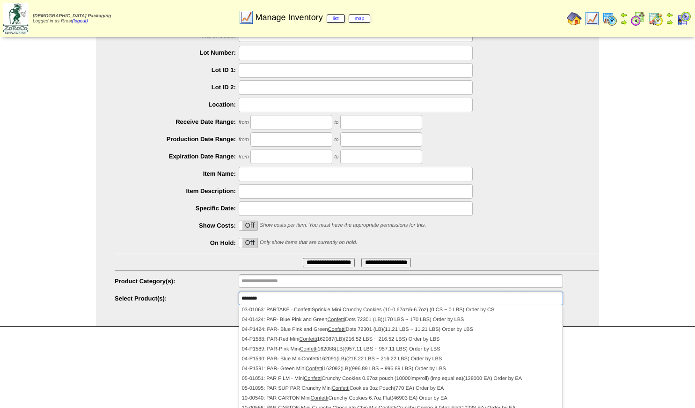
scroll to position [60, 0]
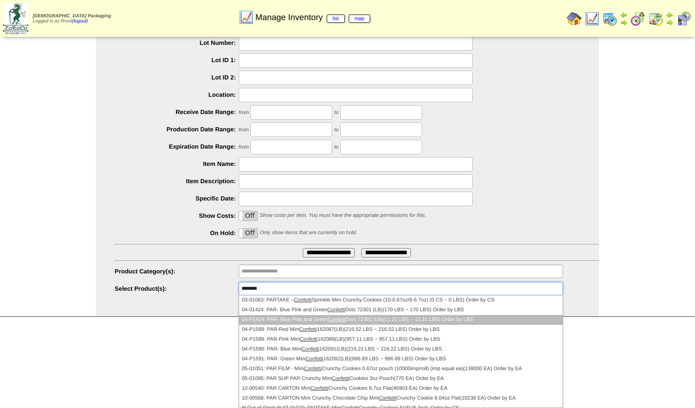
type input "********"
click at [285, 322] on li "04-P1424: PAR- Blue Pink and Green Confetti Dots 72301 (LB)(11.21 LBS ~ 11.21 L…" at bounding box center [400, 320] width 323 height 10
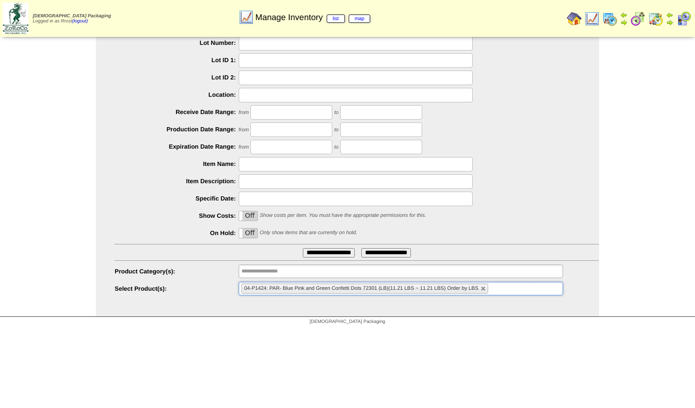
type input "*"
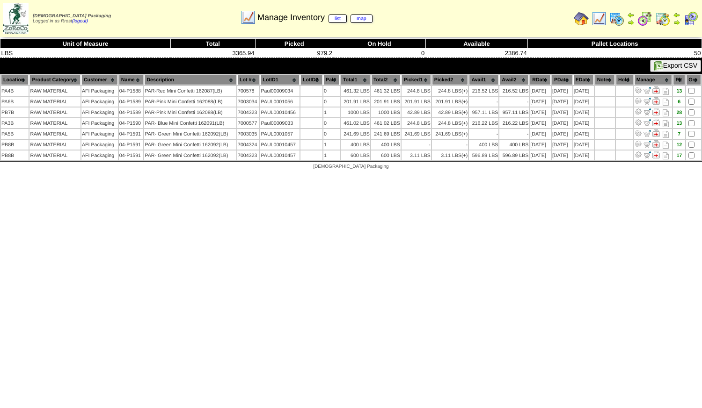
click at [319, 174] on html "[DEMOGRAPHIC_DATA] Packaging Logged in as Rrost (logout) Print All" at bounding box center [351, 87] width 702 height 174
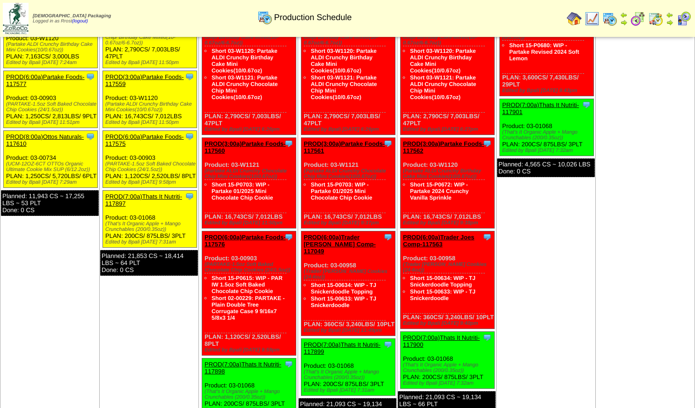
scroll to position [561, 0]
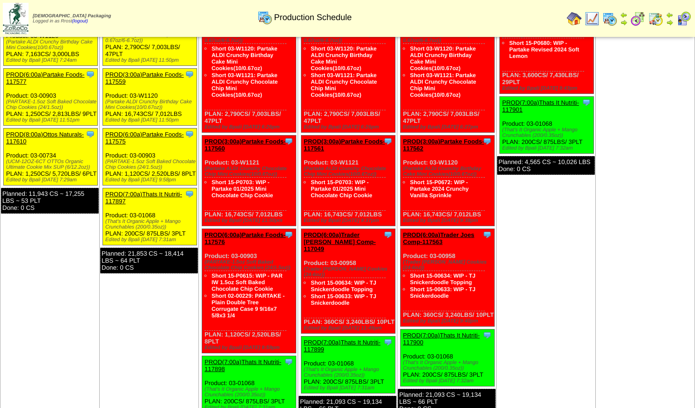
click at [576, 268] on td "Oct 17 [+] Print Export Clone Item PROD(2:00a)RIND Snacks, Inc-117873 RIND Snac…" at bounding box center [545, 181] width 99 height 521
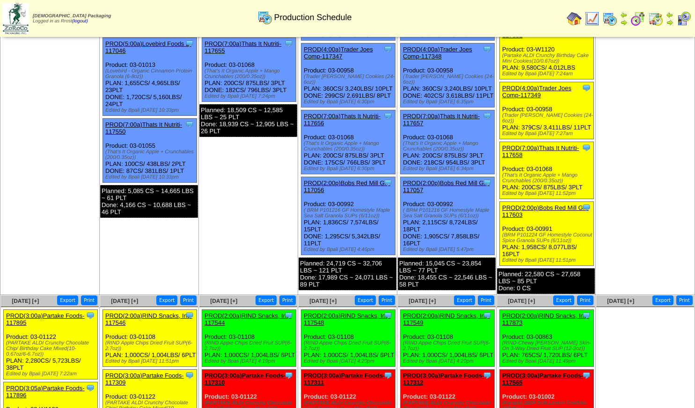
scroll to position [187, 0]
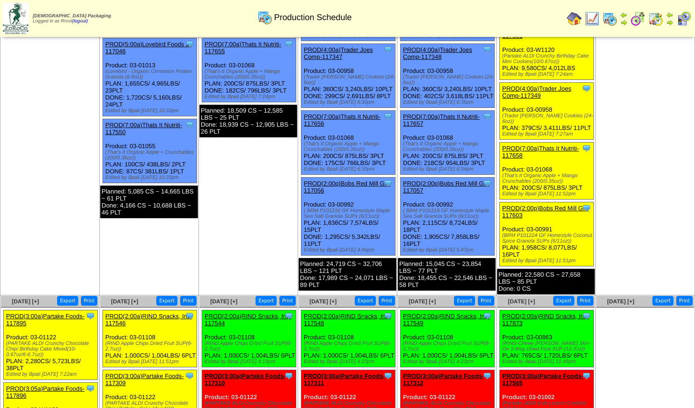
click at [642, 12] on img at bounding box center [637, 18] width 15 height 15
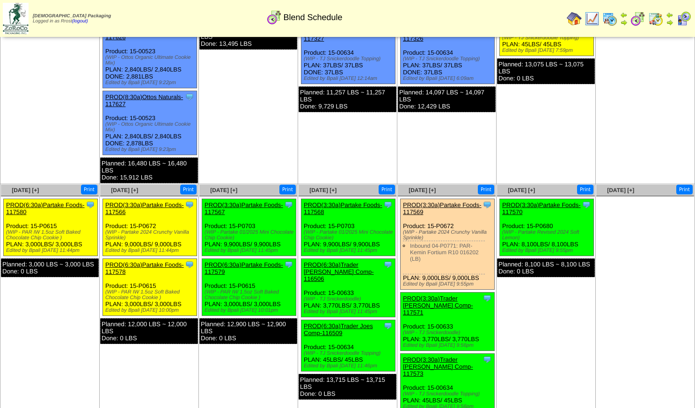
scroll to position [234, 0]
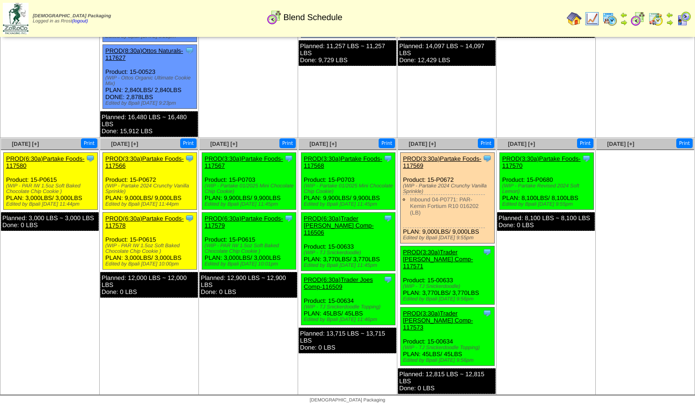
click at [433, 167] on div "Clone Item PROD(3:30a)Partake Foods-117569 Partake Foods ScheduleID: 117569 208…" at bounding box center [447, 198] width 94 height 91
click at [433, 169] on link "PROD(3:30a)Partake Foods-117569" at bounding box center [442, 162] width 79 height 14
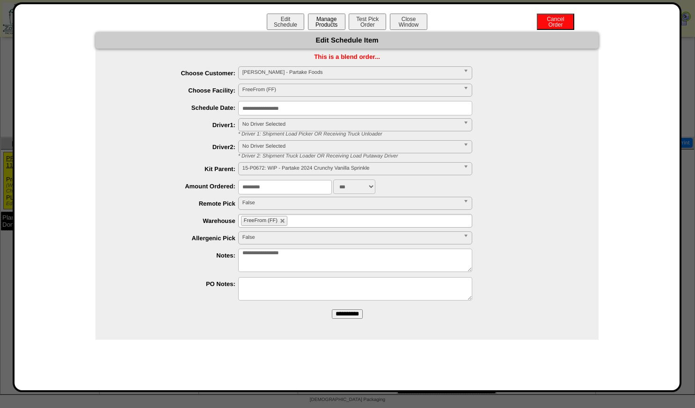
click at [322, 22] on button "Manage Products" at bounding box center [326, 22] width 37 height 16
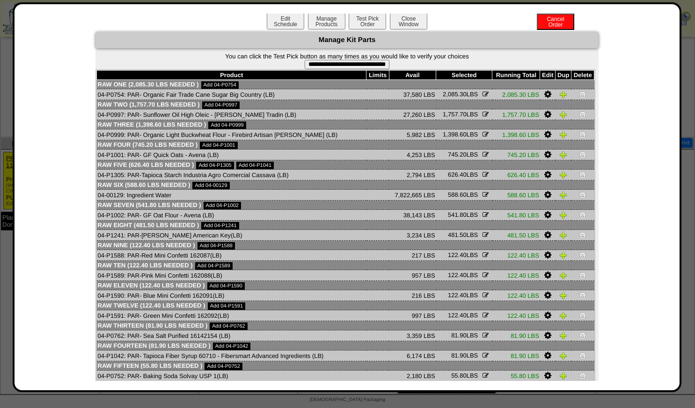
scroll to position [0, 0]
click at [407, 21] on button "Close Window" at bounding box center [408, 22] width 37 height 16
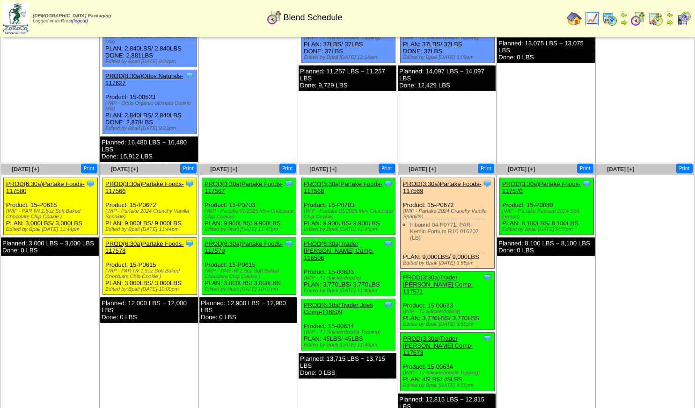
scroll to position [146, 0]
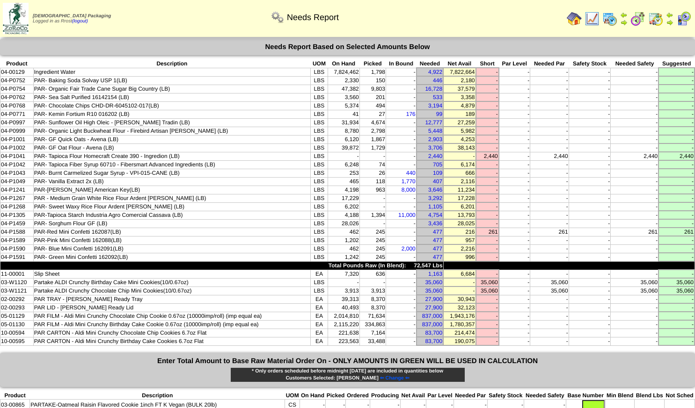
click at [640, 20] on img at bounding box center [637, 18] width 15 height 15
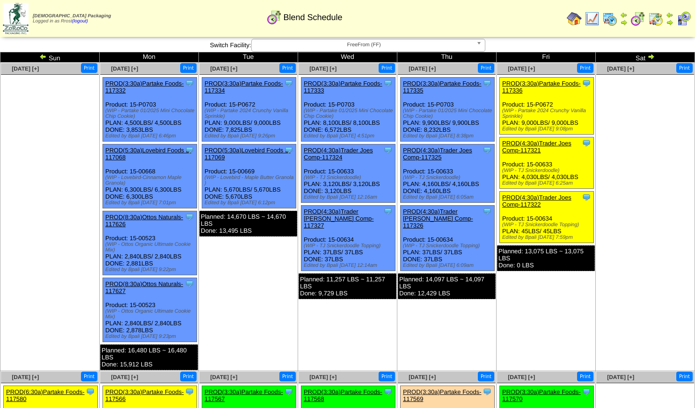
click at [252, 84] on link "PROD(3:30a)Partake Foods-117334" at bounding box center [243, 87] width 79 height 14
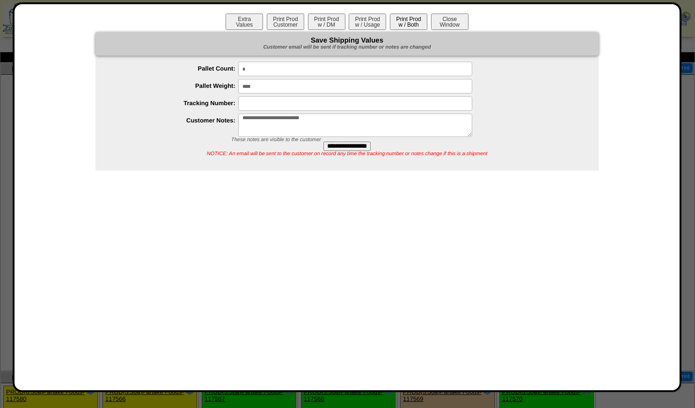
click at [409, 20] on button "Print Prod w / Both" at bounding box center [408, 22] width 37 height 16
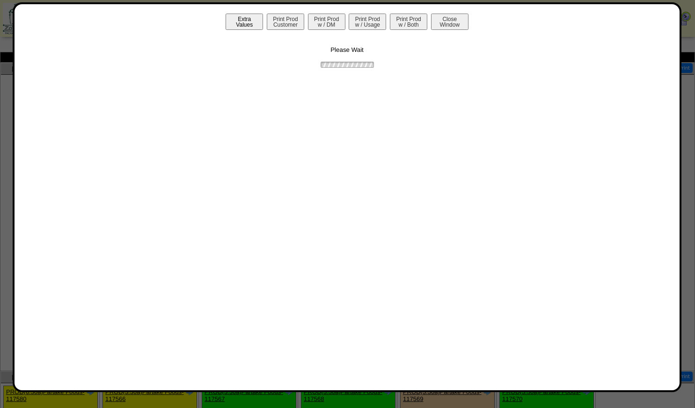
click at [246, 27] on button "Extra Values" at bounding box center [243, 22] width 37 height 16
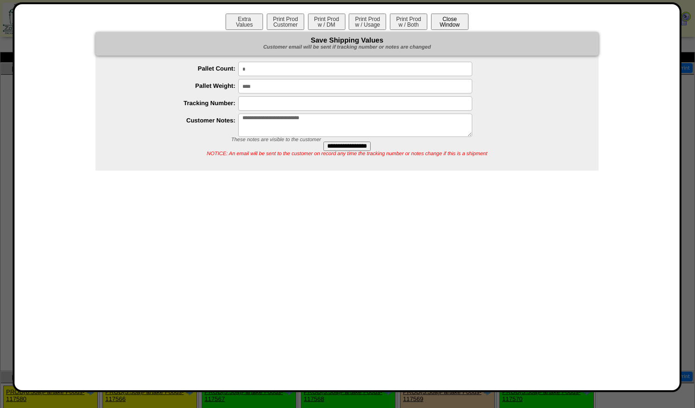
click at [461, 20] on button "Close Window" at bounding box center [449, 22] width 37 height 16
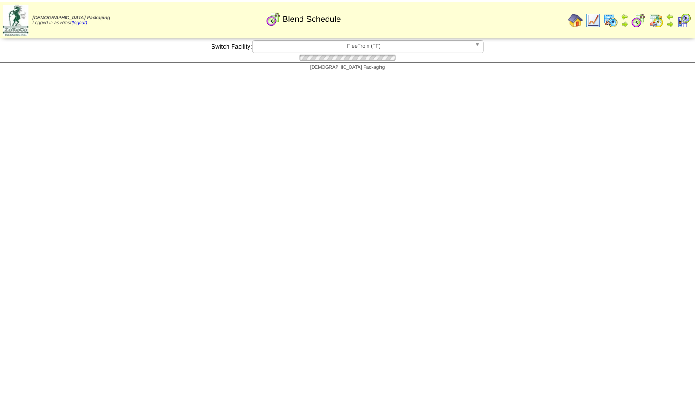
scroll to position [146, 0]
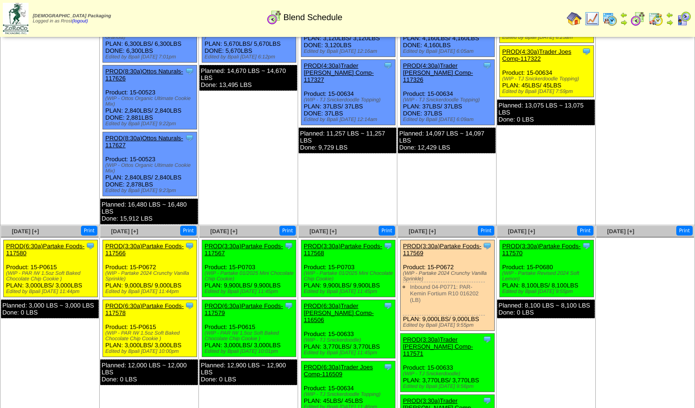
click at [605, 20] on img at bounding box center [609, 18] width 15 height 15
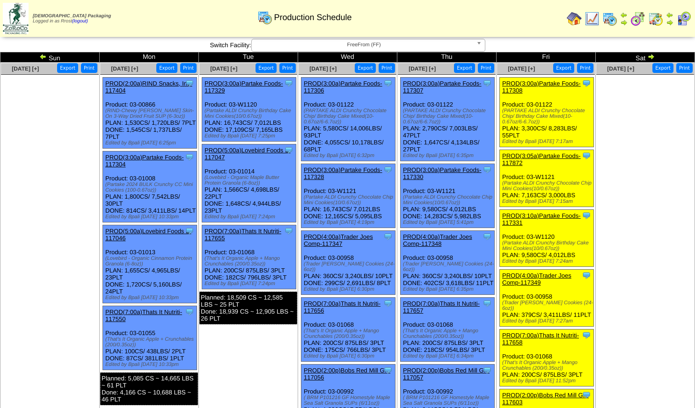
click at [352, 81] on link "PROD(3:00a)Partake Foods-117306" at bounding box center [343, 87] width 79 height 14
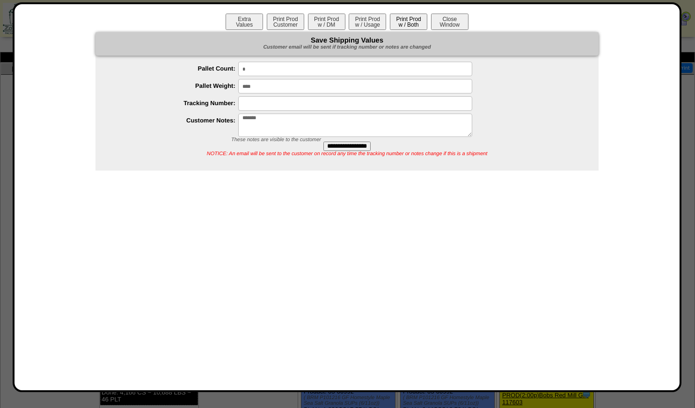
click at [417, 25] on button "Print Prod w / Both" at bounding box center [408, 22] width 37 height 16
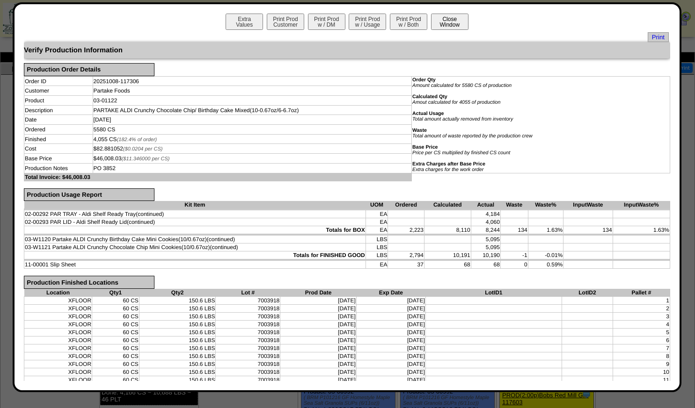
click at [455, 24] on button "Close Window" at bounding box center [449, 22] width 37 height 16
